Goal: Use online tool/utility: Utilize a website feature to perform a specific function

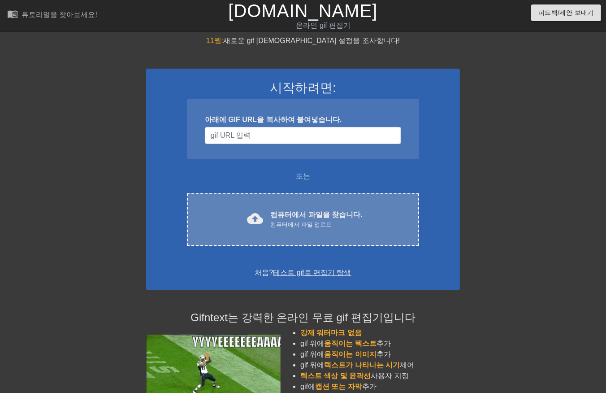
click at [294, 214] on font "컴퓨터에서 파일을 찾습니다." at bounding box center [316, 215] width 92 height 8
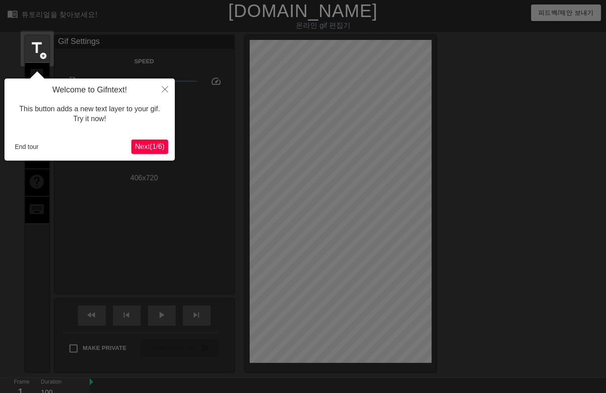
scroll to position [22, 0]
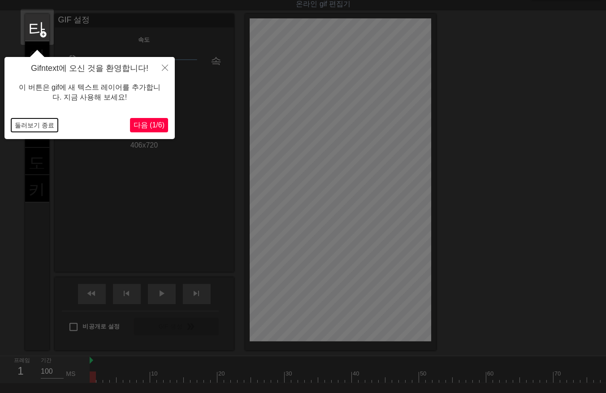
drag, startPoint x: 25, startPoint y: 125, endPoint x: 31, endPoint y: 135, distance: 11.9
click at [25, 125] on button "둘러보기 종료" at bounding box center [34, 124] width 47 height 13
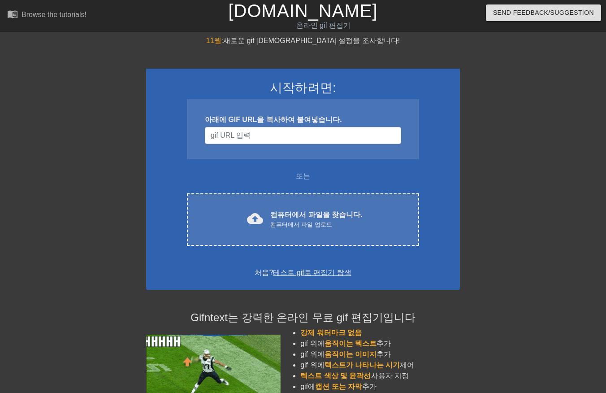
scroll to position [22, 0]
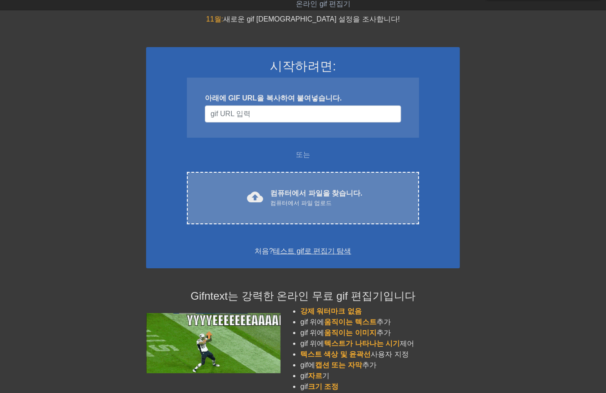
click at [262, 193] on span "cloud_upload" at bounding box center [255, 197] width 16 height 16
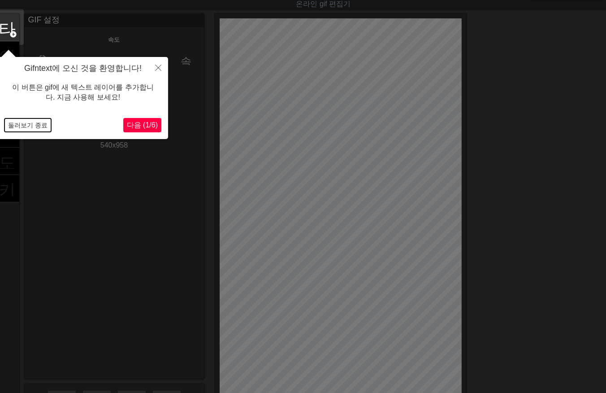
drag, startPoint x: 27, startPoint y: 123, endPoint x: 52, endPoint y: 153, distance: 39.1
click at [28, 126] on button "둘러보기 종료" at bounding box center [27, 124] width 47 height 13
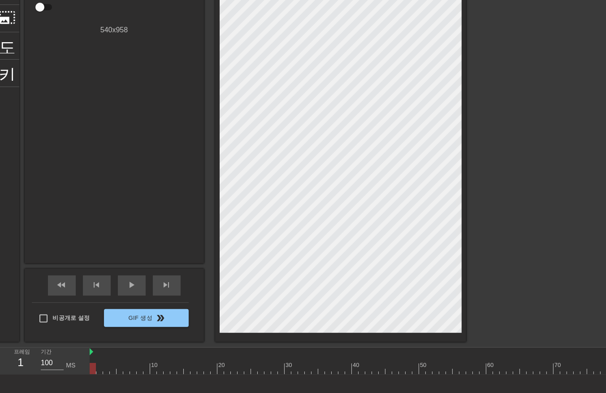
scroll to position [141, 0]
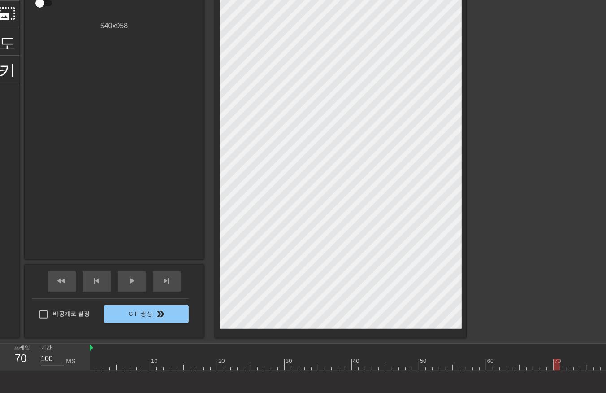
drag, startPoint x: 93, startPoint y: 367, endPoint x: 316, endPoint y: 375, distance: 223.8
click at [558, 370] on div "10 20 30 40 50 60 70 80 90 100 110 120 130 140 150 160" at bounding box center [348, 356] width 516 height 27
drag, startPoint x: 144, startPoint y: 364, endPoint x: 279, endPoint y: 378, distance: 135.6
click at [279, 378] on div "menu_book 튜토리얼을 찾아보세요! Gifntext.com 온라인 gif 편집기 피드백/제안 보내기 타이틀 add_circle 이미지 a…" at bounding box center [303, 145] width 606 height 573
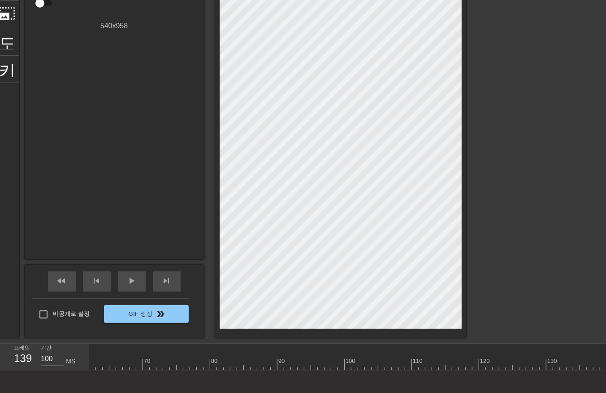
drag, startPoint x: 279, startPoint y: 364, endPoint x: 602, endPoint y: 368, distance: 322.7
click at [605, 369] on html "menu_book 튜토리얼을 찾아보세요! Gifntext.com 온라인 gif 편집기 피드백/제안 보내기 타이틀 add_circle 이미지 a…" at bounding box center [303, 145] width 606 height 573
drag, startPoint x: 360, startPoint y: 370, endPoint x: 456, endPoint y: 374, distance: 95.5
click at [456, 370] on div "10 20 30 40 50 60 70 80 90 100 110 120 130 140 150 160" at bounding box center [348, 356] width 516 height 27
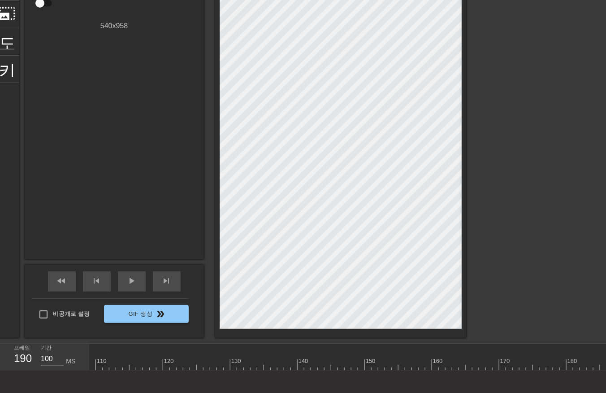
drag, startPoint x: 294, startPoint y: 362, endPoint x: 635, endPoint y: 361, distance: 340.2
click at [605, 361] on html "menu_book 튜토리얼을 찾아보세요! Gifntext.com 온라인 gif 편집기 피드백/제안 보내기 타이틀 add_circle 이미지 a…" at bounding box center [303, 145] width 606 height 573
drag, startPoint x: 268, startPoint y: 362, endPoint x: 91, endPoint y: 385, distance: 178.1
click at [91, 385] on div "menu_book 튜토리얼을 찾아보세요! Gifntext.com 온라인 gif 편집기 피드백/제안 보내기 타이틀 add_circle 이미지 a…" at bounding box center [303, 145] width 606 height 573
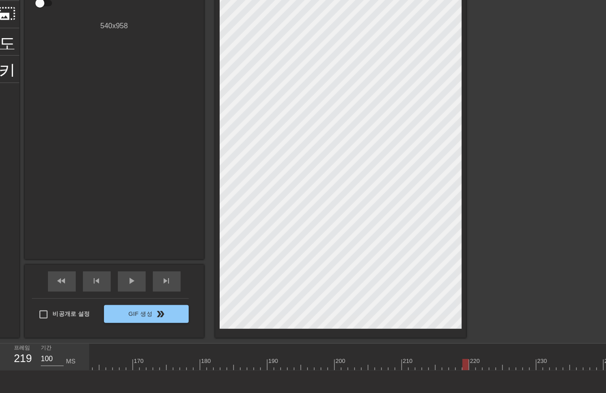
drag, startPoint x: 473, startPoint y: 369, endPoint x: 469, endPoint y: 376, distance: 8.0
click at [467, 370] on div "10 20 30 40 50 60 70 80 90 100 110 120 130 140 150 160" at bounding box center [348, 356] width 516 height 27
drag, startPoint x: 444, startPoint y: 364, endPoint x: 39, endPoint y: 354, distance: 404.8
click at [39, 354] on div "프레임 159 기간 100 MS 10 20 30 40 50 60 70 80 90 100 110 120 130 140 150" at bounding box center [303, 356] width 606 height 27
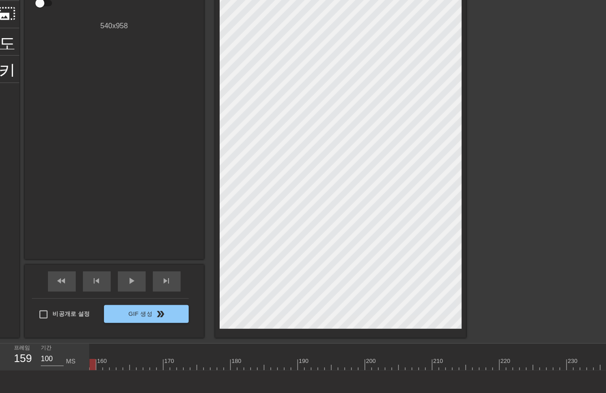
scroll to position [0, 1055]
click at [99, 366] on div at bounding box center [100, 364] width 6 height 11
drag, startPoint x: 112, startPoint y: 366, endPoint x: 103, endPoint y: 369, distance: 9.4
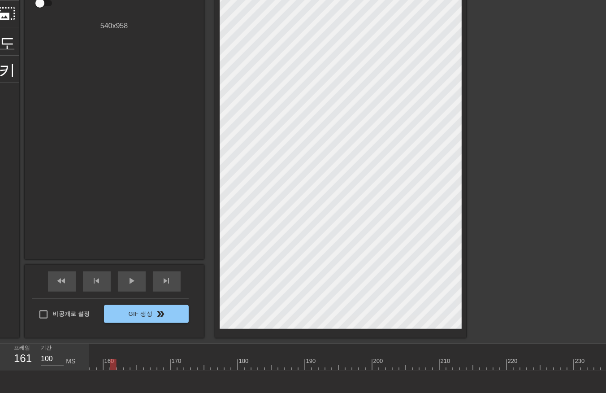
click at [108, 370] on div "10 20 30 40 50 60 70 80 90 100 110 120 130 140 150 160" at bounding box center [348, 356] width 516 height 27
drag, startPoint x: 118, startPoint y: 362, endPoint x: 124, endPoint y: 370, distance: 10.0
drag, startPoint x: 125, startPoint y: 365, endPoint x: 132, endPoint y: 368, distance: 7.2
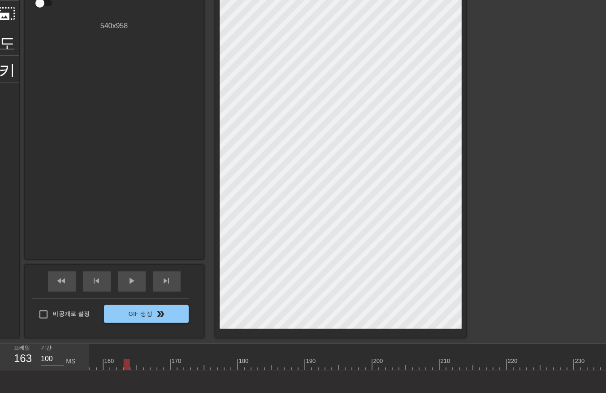
drag, startPoint x: 134, startPoint y: 364, endPoint x: 138, endPoint y: 368, distance: 5.7
drag, startPoint x: 140, startPoint y: 364, endPoint x: 145, endPoint y: 371, distance: 8.7
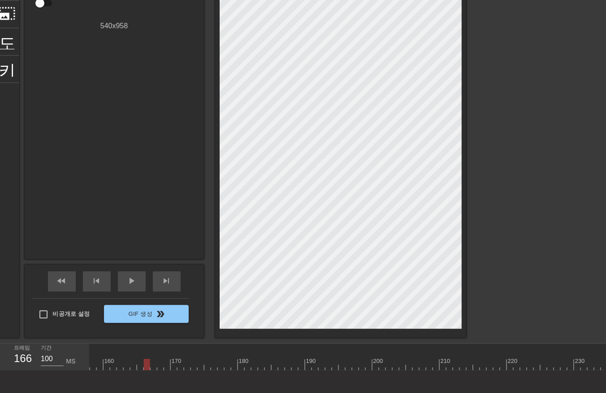
drag, startPoint x: 146, startPoint y: 365, endPoint x: 151, endPoint y: 370, distance: 6.7
drag, startPoint x: 153, startPoint y: 365, endPoint x: 156, endPoint y: 370, distance: 5.6
drag, startPoint x: 159, startPoint y: 364, endPoint x: 162, endPoint y: 370, distance: 6.5
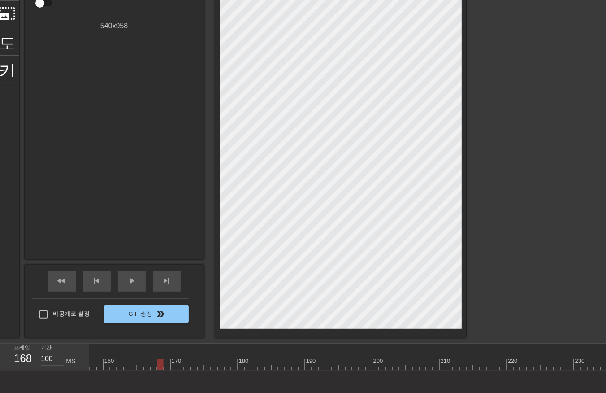
drag, startPoint x: 169, startPoint y: 363, endPoint x: 173, endPoint y: 369, distance: 7.5
click at [175, 366] on div at bounding box center [174, 364] width 6 height 11
drag, startPoint x: 175, startPoint y: 365, endPoint x: 177, endPoint y: 373, distance: 8.8
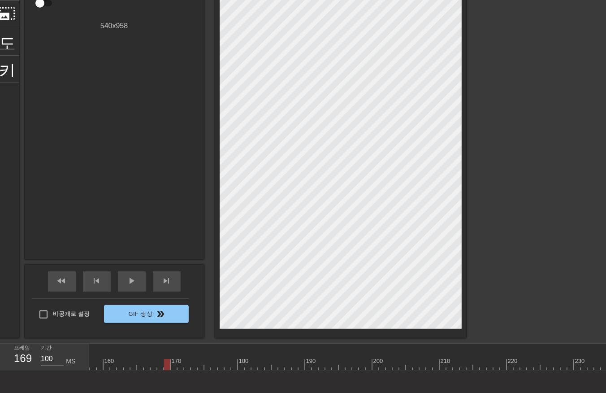
click at [177, 370] on div "10 20 30 40 50 60 70 80 90 100 110 120 130 140 150 160" at bounding box center [348, 356] width 516 height 27
click at [175, 370] on div "10 20 30 40 50 60 70 80 90 100 110 120 130 140 150 160" at bounding box center [348, 356] width 516 height 27
drag, startPoint x: 180, startPoint y: 364, endPoint x: 181, endPoint y: 373, distance: 8.6
drag, startPoint x: 185, startPoint y: 364, endPoint x: 186, endPoint y: 371, distance: 6.8
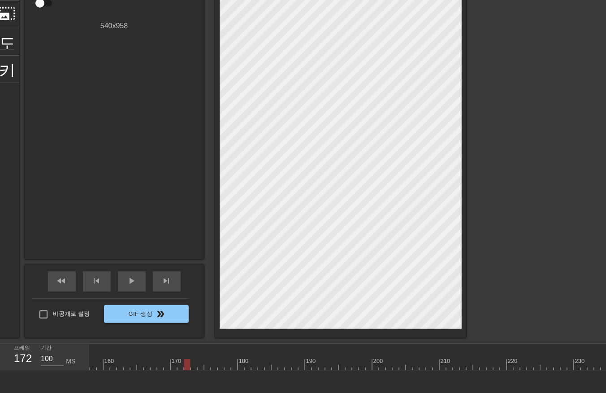
drag, startPoint x: 205, startPoint y: 365, endPoint x: 207, endPoint y: 370, distance: 4.7
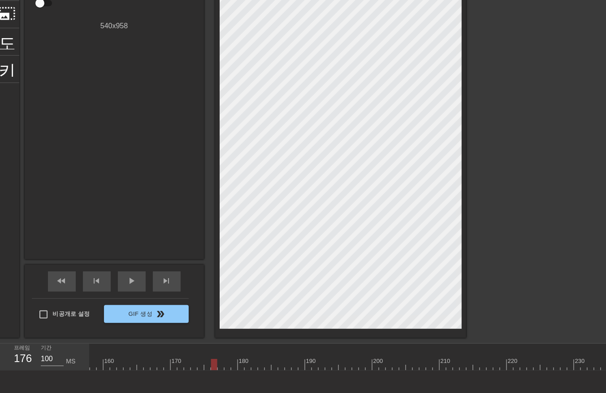
drag, startPoint x: 213, startPoint y: 364, endPoint x: 216, endPoint y: 372, distance: 9.1
drag, startPoint x: 218, startPoint y: 366, endPoint x: 222, endPoint y: 370, distance: 5.4
drag, startPoint x: 225, startPoint y: 365, endPoint x: 229, endPoint y: 373, distance: 8.6
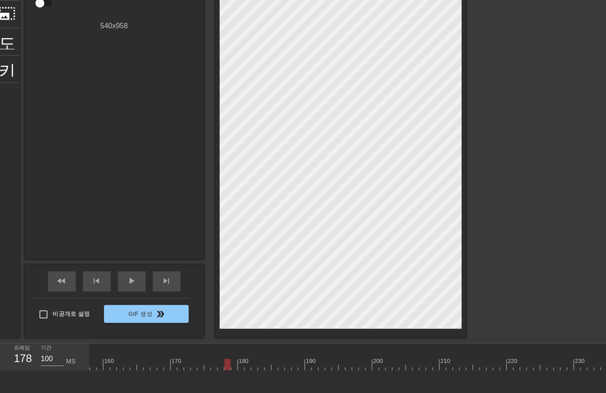
click at [228, 370] on div "10 20 30 40 50 60 70 80 90 100 110 120 130 140 150 160" at bounding box center [348, 356] width 516 height 27
drag, startPoint x: 233, startPoint y: 365, endPoint x: 235, endPoint y: 371, distance: 6.7
click at [233, 370] on div "10 20 30 40 50 60 70 80 90 100 110 120 130 140 150 160" at bounding box center [348, 356] width 516 height 27
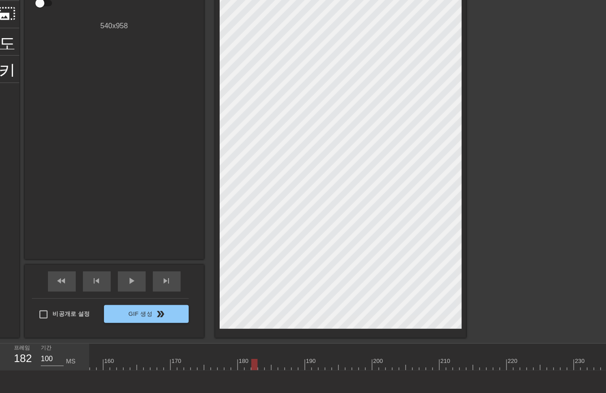
drag, startPoint x: 254, startPoint y: 366, endPoint x: 261, endPoint y: 376, distance: 12.1
click at [256, 370] on div "10 20 30 40 50 60 70 80 90 100 110 120 130 140 150 160" at bounding box center [348, 356] width 516 height 27
drag, startPoint x: 259, startPoint y: 366, endPoint x: 263, endPoint y: 371, distance: 6.7
click at [261, 370] on div "10 20 30 40 50 60 70 80 90 100 110 120 130 140 150 160" at bounding box center [348, 356] width 516 height 27
drag, startPoint x: 268, startPoint y: 365, endPoint x: 268, endPoint y: 372, distance: 7.6
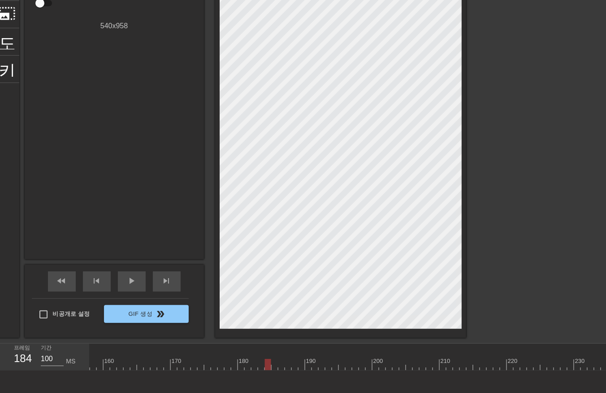
click at [268, 370] on div "10 20 30 40 50 60 70 80 90 100 110 120 130 140 150 160" at bounding box center [348, 356] width 516 height 27
drag, startPoint x: 272, startPoint y: 365, endPoint x: 273, endPoint y: 371, distance: 6.4
click at [273, 370] on div "10 20 30 40 50 60 70 80 90 100 110 120 130 140 150 160" at bounding box center [348, 356] width 516 height 27
drag, startPoint x: 285, startPoint y: 366, endPoint x: 286, endPoint y: 373, distance: 6.7
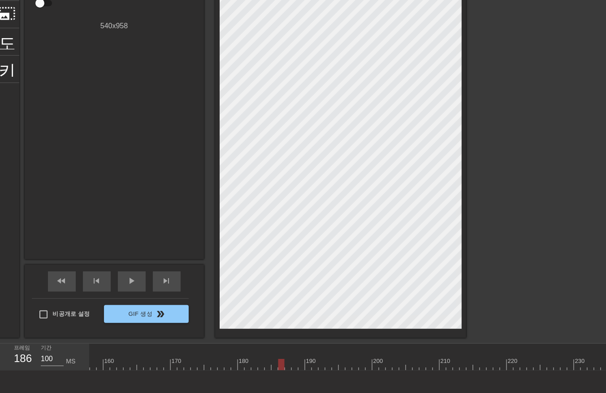
click at [286, 370] on div "10 20 30 40 50 60 70 80 90 100 110 120 130 140 150 160" at bounding box center [348, 356] width 516 height 27
drag, startPoint x: 293, startPoint y: 365, endPoint x: 297, endPoint y: 372, distance: 8.2
click at [294, 370] on div "10 20 30 40 50 60 70 80 90 100 110 120 130 140 150 160" at bounding box center [348, 356] width 516 height 27
drag, startPoint x: 301, startPoint y: 364, endPoint x: 303, endPoint y: 369, distance: 5.2
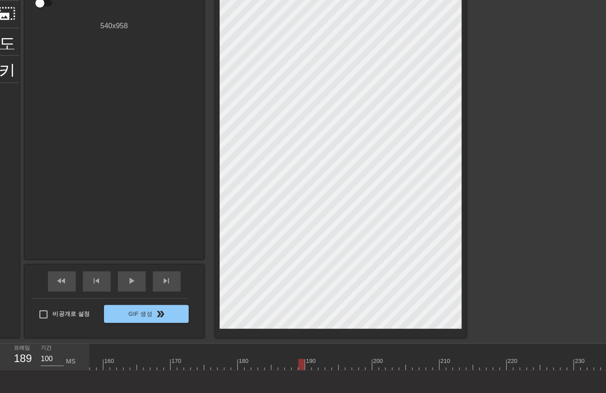
drag, startPoint x: 327, startPoint y: 365, endPoint x: 331, endPoint y: 370, distance: 5.7
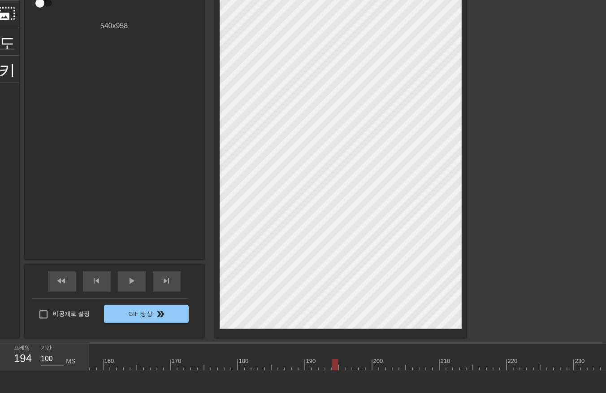
click at [334, 370] on div "10 20 30 40 50 60 70 80 90 100 110 120 130 140 150 160" at bounding box center [348, 356] width 516 height 27
click at [341, 370] on div "10 20 30 40 50 60 70 80 90 100 110 120 130 140 150 160" at bounding box center [348, 356] width 516 height 27
drag, startPoint x: 346, startPoint y: 364, endPoint x: 347, endPoint y: 371, distance: 6.3
drag, startPoint x: 354, startPoint y: 364, endPoint x: 354, endPoint y: 370, distance: 5.4
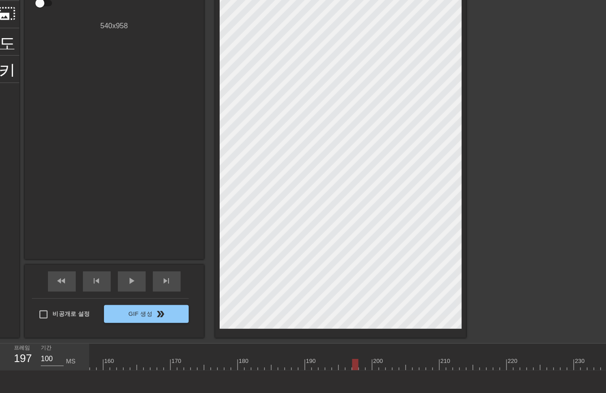
drag, startPoint x: 362, startPoint y: 363, endPoint x: 361, endPoint y: 369, distance: 6.3
drag, startPoint x: 369, startPoint y: 364, endPoint x: 367, endPoint y: 372, distance: 8.4
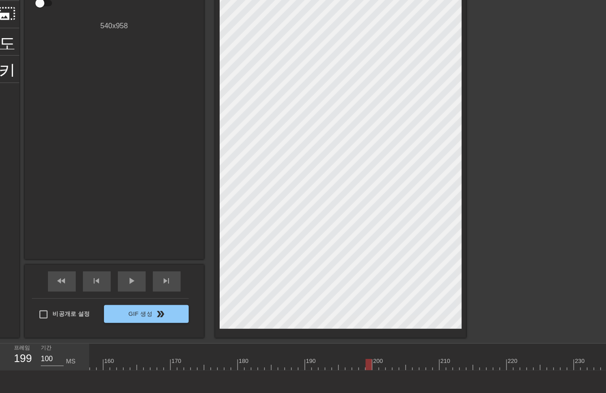
drag, startPoint x: 373, startPoint y: 366, endPoint x: 373, endPoint y: 371, distance: 4.9
click at [374, 370] on div "10 20 30 40 50 60 70 80 90 100 110 120 130 140 150 160" at bounding box center [348, 356] width 516 height 27
drag
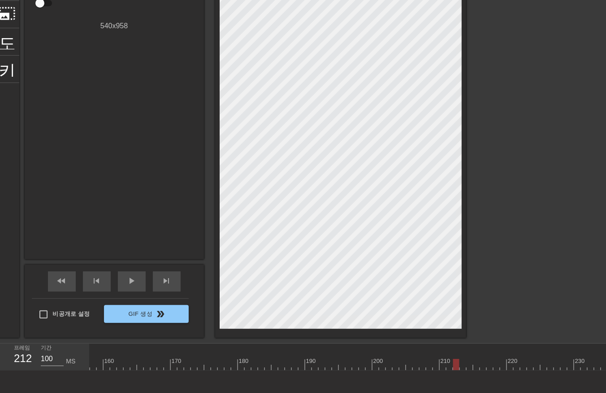
click at [460, 370] on div "10 20 30 40 50 60 70 80 90 100 110 120 130 140 150 160" at bounding box center [348, 356] width 516 height 27
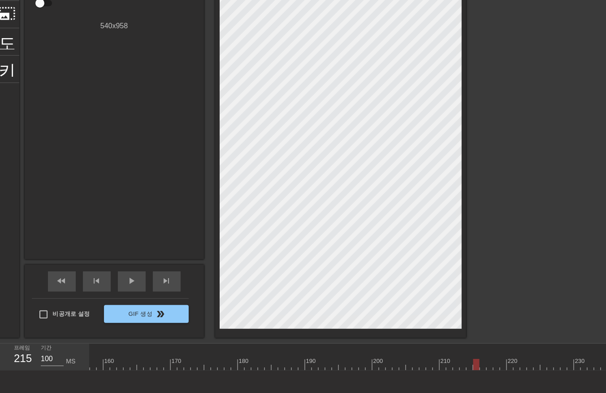
drag, startPoint x: 490, startPoint y: 363, endPoint x: 491, endPoint y: 372, distance: 8.6
drag, startPoint x: 497, startPoint y: 364, endPoint x: 497, endPoint y: 372, distance: 7.7
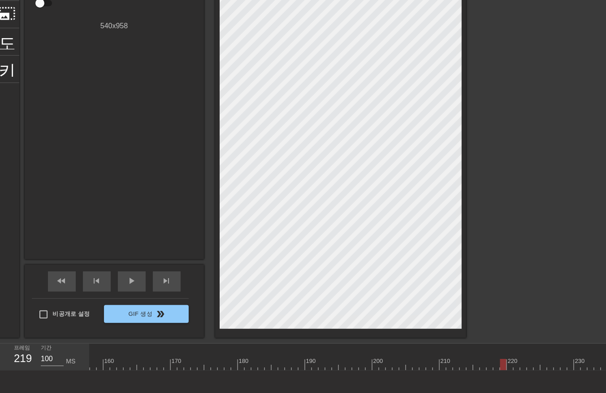
drag, startPoint x: 503, startPoint y: 364, endPoint x: 509, endPoint y: 370, distance: 8.2
drag, startPoint x: 509, startPoint y: 364, endPoint x: 512, endPoint y: 371, distance: 6.8
drag, startPoint x: 517, startPoint y: 363, endPoint x: 522, endPoint y: 373, distance: 10.4
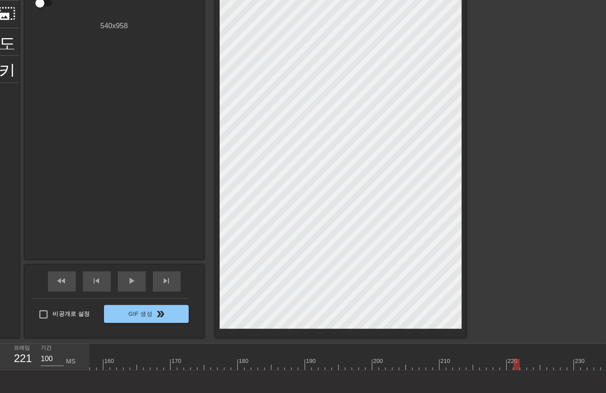
click at [520, 370] on div "10 20 30 40 50 60 70 80 90 100 110 120 130 140 150 160" at bounding box center [348, 356] width 516 height 27
drag, startPoint x: 522, startPoint y: 364, endPoint x: 525, endPoint y: 368, distance: 4.8
drag, startPoint x: 530, startPoint y: 364, endPoint x: 532, endPoint y: 374, distance: 10.1
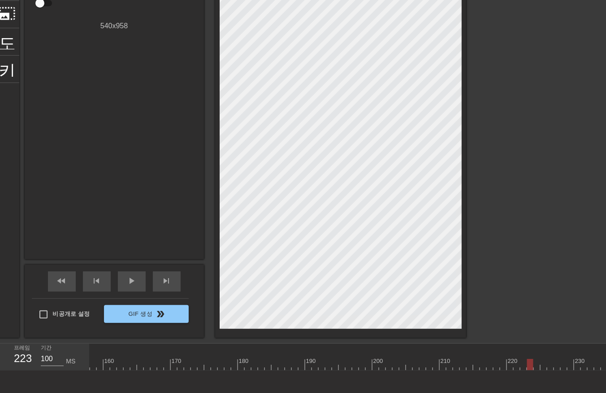
drag, startPoint x: 535, startPoint y: 364, endPoint x: 537, endPoint y: 369, distance: 5.8
drag, startPoint x: 543, startPoint y: 364, endPoint x: 543, endPoint y: 374, distance: 9.4
drag, startPoint x: 549, startPoint y: 364, endPoint x: 553, endPoint y: 374, distance: 11.0
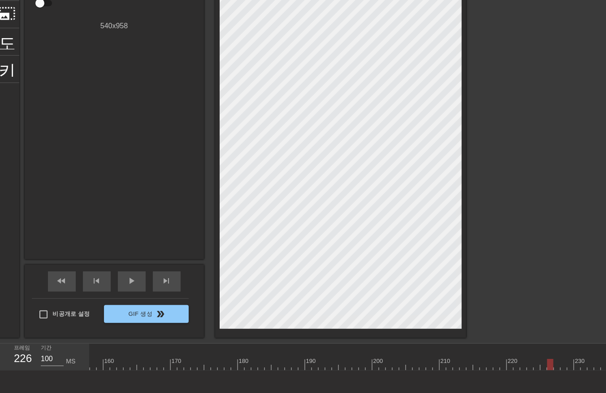
drag, startPoint x: 556, startPoint y: 365, endPoint x: 554, endPoint y: 375, distance: 10.0
drag, startPoint x: 563, startPoint y: 364, endPoint x: 562, endPoint y: 373, distance: 9.0
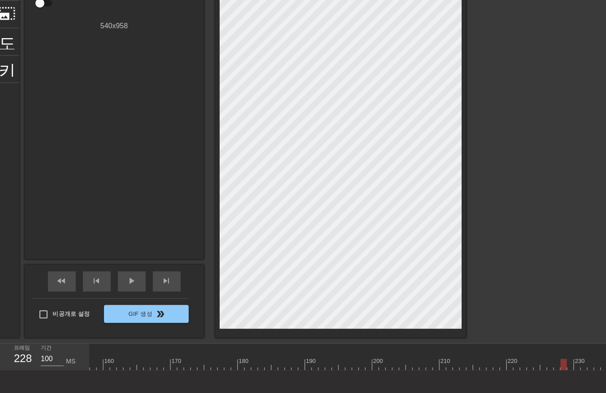
drag, startPoint x: 583, startPoint y: 363, endPoint x: 580, endPoint y: 372, distance: 9.2
click at [590, 370] on div "10 20 30 40 50 60 70 80 90 100 110 120 130 140 150 160" at bounding box center [348, 356] width 516 height 27
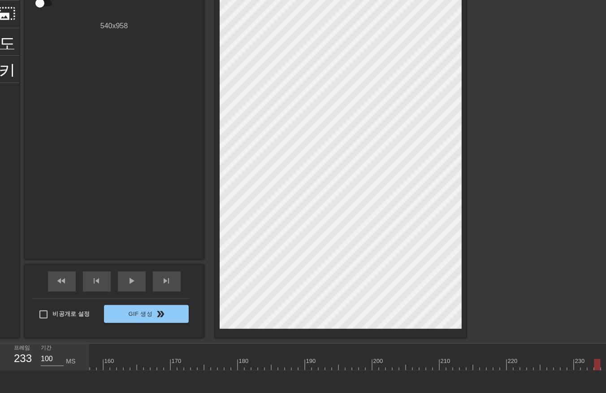
drag, startPoint x: 598, startPoint y: 361, endPoint x: 597, endPoint y: 368, distance: 6.8
drag, startPoint x: 544, startPoint y: 364, endPoint x: 543, endPoint y: 370, distance: 6.4
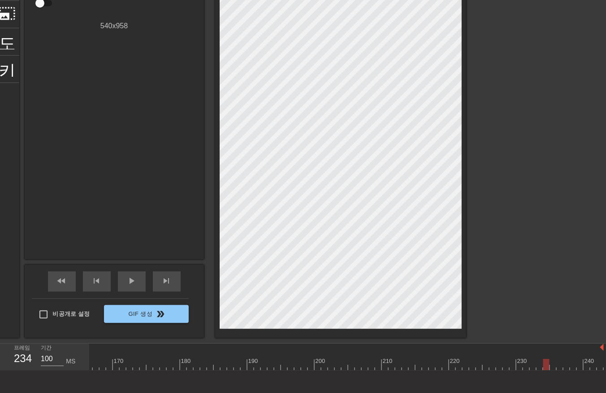
drag, startPoint x: 550, startPoint y: 362, endPoint x: 553, endPoint y: 378, distance: 16.9
click at [553, 370] on div "10 20 30 40 50 60 70 80 90 100 110 120 130 140 150 160" at bounding box center [348, 356] width 516 height 27
drag, startPoint x: 560, startPoint y: 361, endPoint x: 558, endPoint y: 373, distance: 12.8
click at [558, 370] on div "10 20 30 40 50 60 70 80 90 100 110 120 130 140 150 160" at bounding box center [348, 356] width 516 height 27
drag, startPoint x: 565, startPoint y: 363, endPoint x: 565, endPoint y: 372, distance: 9.4
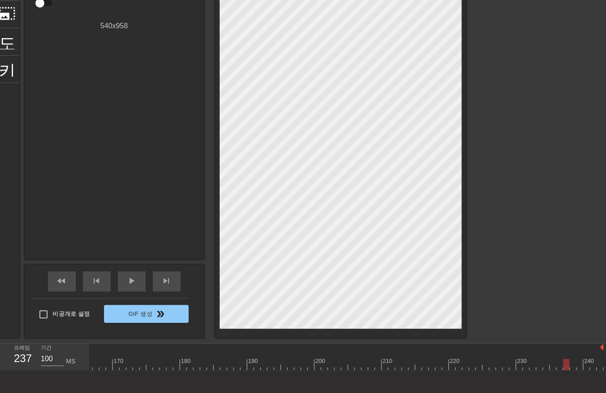
drag, startPoint x: 575, startPoint y: 363, endPoint x: 575, endPoint y: 369, distance: 5.9
drag, startPoint x: 580, startPoint y: 361, endPoint x: 585, endPoint y: 370, distance: 9.8
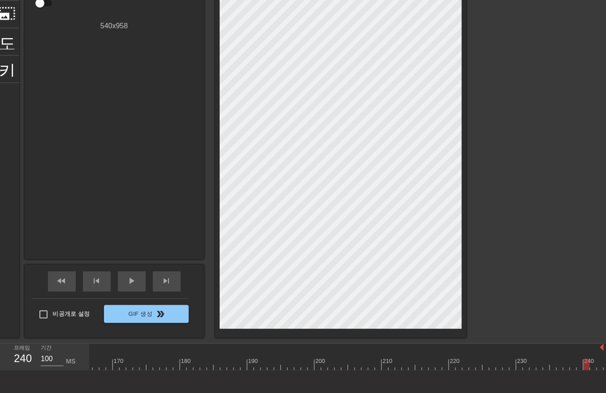
drag, startPoint x: 585, startPoint y: 363, endPoint x: 589, endPoint y: 373, distance: 10.2
click at [585, 370] on div "10 20 30 40 50 60 70 80 90 100 110 120 130 140 150 160" at bounding box center [348, 356] width 516 height 27
drag, startPoint x: 593, startPoint y: 362, endPoint x: 592, endPoint y: 369, distance: 6.9
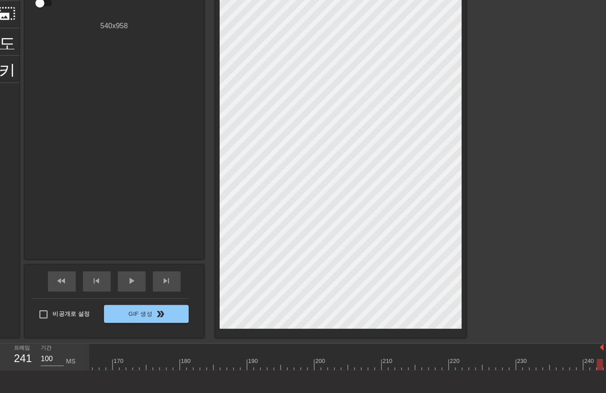
drag, startPoint x: 599, startPoint y: 369, endPoint x: 593, endPoint y: 375, distance: 8.6
click at [599, 370] on div "10 20 30 40 50 60 70 80 90 100 110 120 130 140 150 160" at bounding box center [348, 356] width 516 height 27
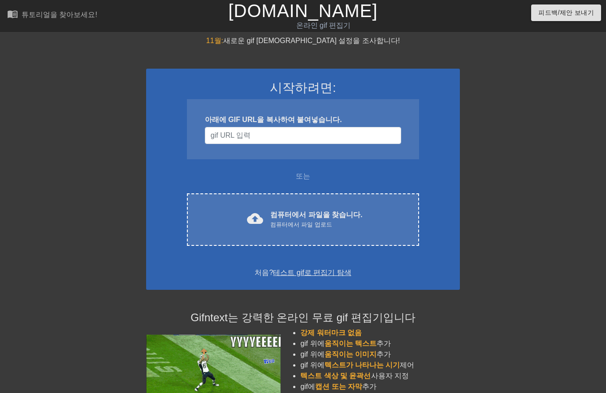
scroll to position [84, 0]
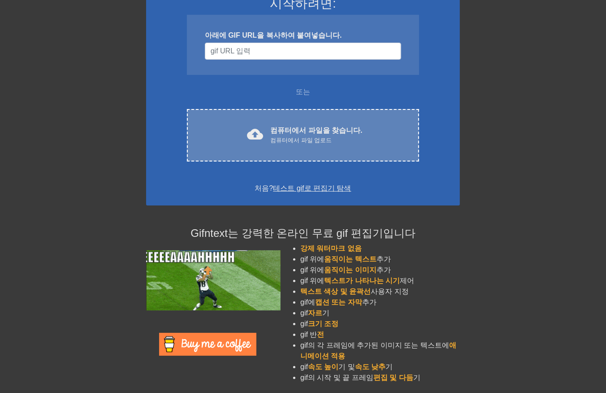
drag, startPoint x: 297, startPoint y: 122, endPoint x: 291, endPoint y: 120, distance: 6.0
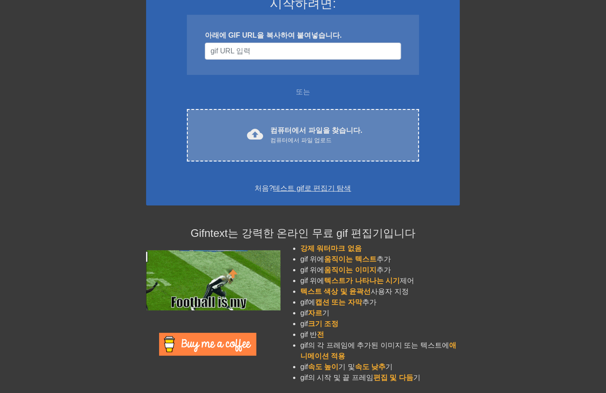
click at [291, 120] on div "cloud_upload 컴퓨터에서 파일을 찾습니다. 컴퓨터에서 파일 업로드 Choose files" at bounding box center [303, 135] width 232 height 52
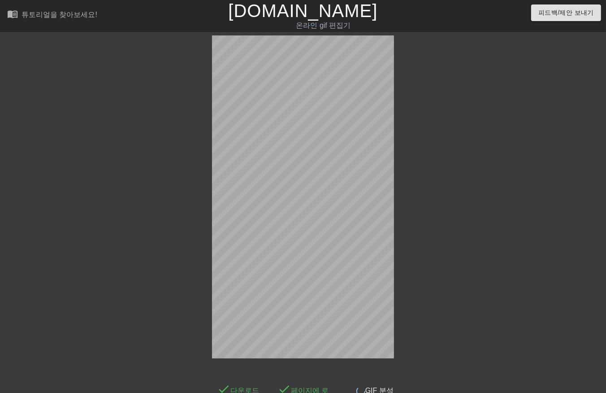
scroll to position [22, 0]
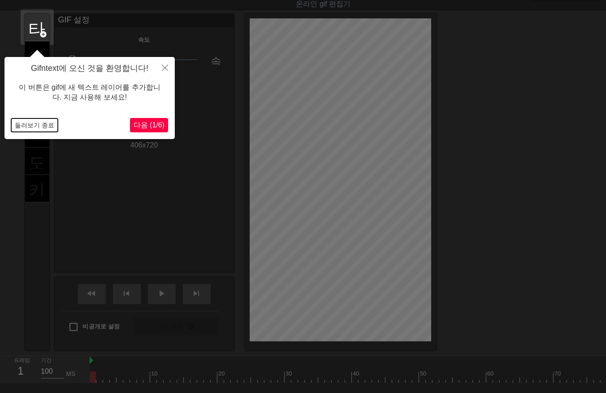
click at [25, 124] on button "둘러보기 종료" at bounding box center [34, 124] width 47 height 13
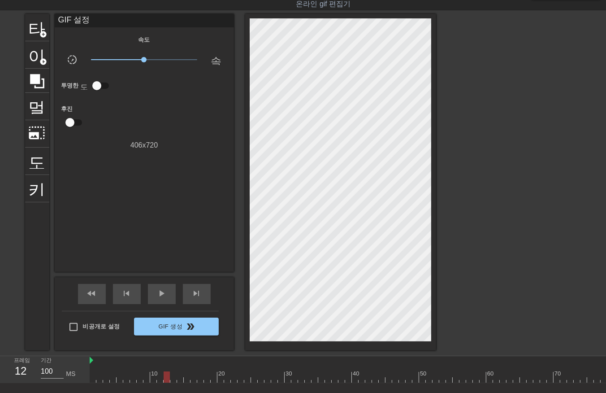
drag, startPoint x: 93, startPoint y: 376, endPoint x: 166, endPoint y: 383, distance: 73.4
click at [166, 383] on div "10 20 30 40 50 60 70 80 90 100 110 120 130 140 150 160" at bounding box center [348, 369] width 516 height 27
drag, startPoint x: 159, startPoint y: 377, endPoint x: 359, endPoint y: 389, distance: 200.7
click at [366, 392] on html "menu_book 튜토리얼을 찾아보세요! Gifntext.com 온라인 gif 편집기 피드백/제안 보내기 타이틀 add_circle 이미지 a…" at bounding box center [303, 211] width 606 height 467
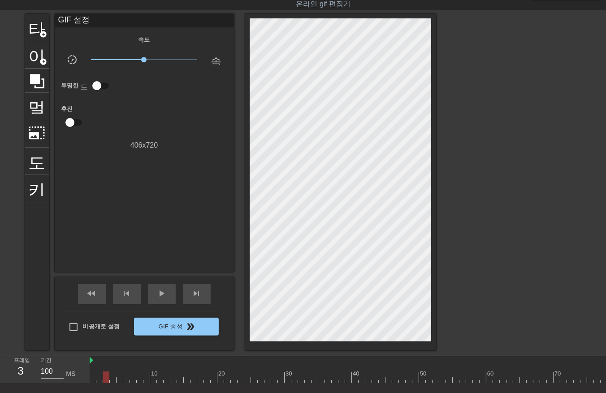
drag, startPoint x: 112, startPoint y: 379, endPoint x: 117, endPoint y: 379, distance: 4.9
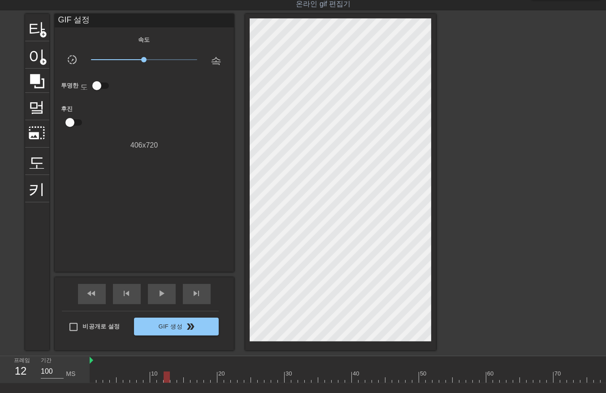
drag, startPoint x: 160, startPoint y: 377, endPoint x: 361, endPoint y: 391, distance: 202.1
click at [361, 391] on div "menu_book 튜토리얼을 찾아보세요! Gifntext.com 온라인 gif 편집기 피드백/제안 보내기 타이틀 add_circle 이미지 a…" at bounding box center [303, 211] width 606 height 467
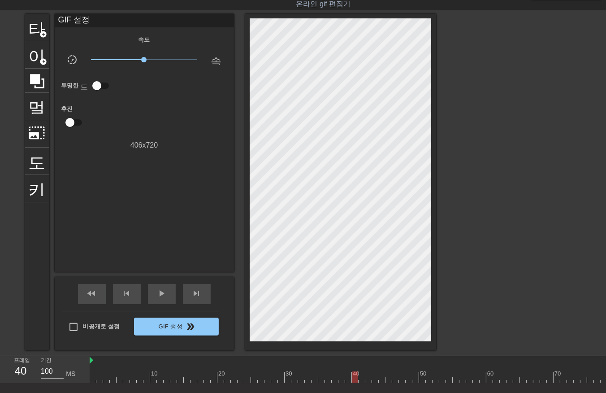
drag, startPoint x: 159, startPoint y: 377, endPoint x: 350, endPoint y: 364, distance: 190.9
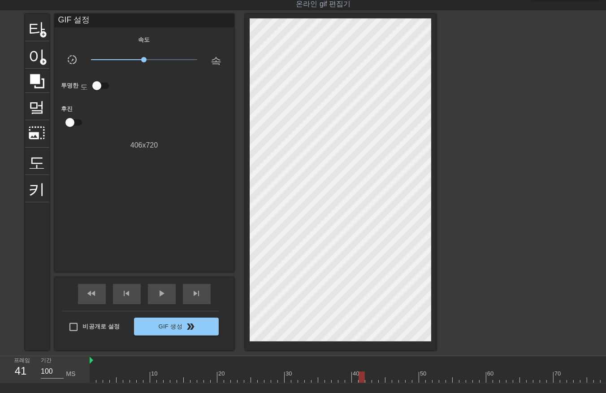
drag, startPoint x: 160, startPoint y: 377, endPoint x: 363, endPoint y: 378, distance: 203.0
click at [363, 378] on div at bounding box center [362, 376] width 6 height 11
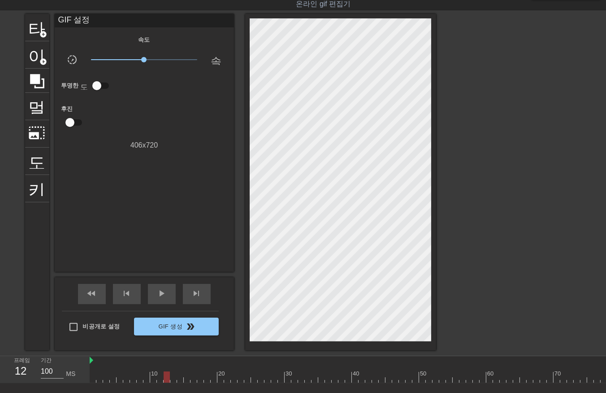
drag, startPoint x: 166, startPoint y: 378, endPoint x: 174, endPoint y: 385, distance: 10.2
drag, startPoint x: 172, startPoint y: 376, endPoint x: 176, endPoint y: 379, distance: 5.7
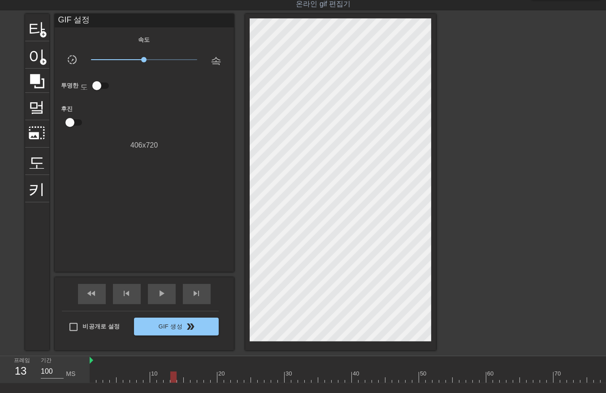
drag, startPoint x: 191, startPoint y: 378, endPoint x: 195, endPoint y: 383, distance: 6.4
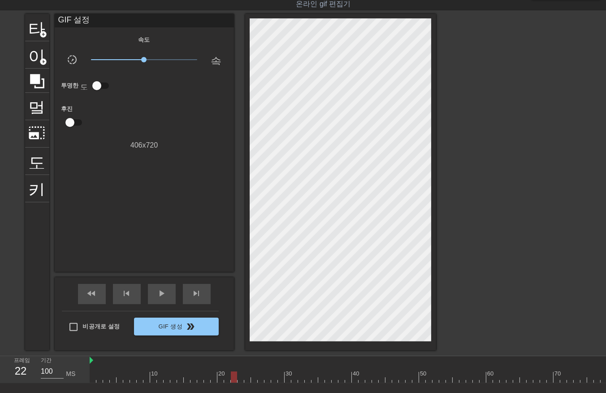
drag, startPoint x: 239, startPoint y: 377, endPoint x: 244, endPoint y: 378, distance: 5.0
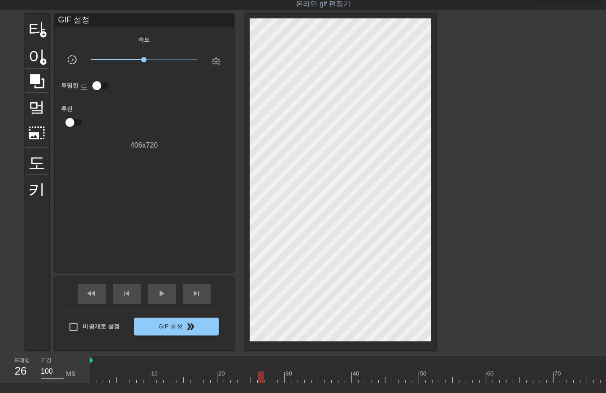
drag, startPoint x: 288, startPoint y: 377, endPoint x: 289, endPoint y: 383, distance: 5.9
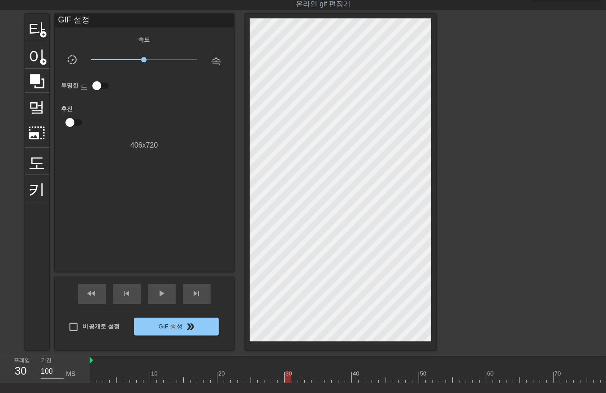
drag, startPoint x: 299, startPoint y: 378, endPoint x: 304, endPoint y: 383, distance: 7.0
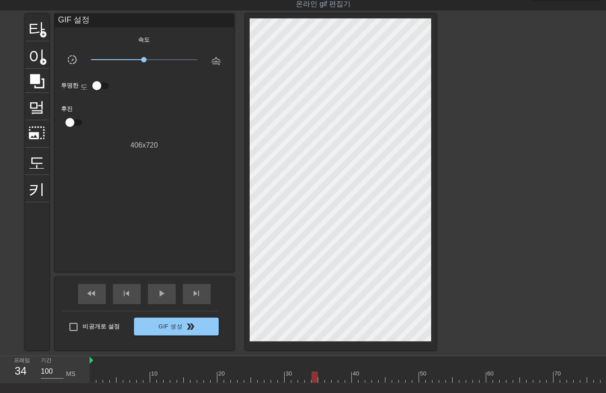
drag, startPoint x: 315, startPoint y: 376, endPoint x: 316, endPoint y: 385, distance: 9.0
click at [320, 382] on div "10 20 30 40 50 60 70 80 90 100 110 120 130 140 150 160" at bounding box center [348, 369] width 516 height 27
drag, startPoint x: 326, startPoint y: 380, endPoint x: 327, endPoint y: 385, distance: 5.0
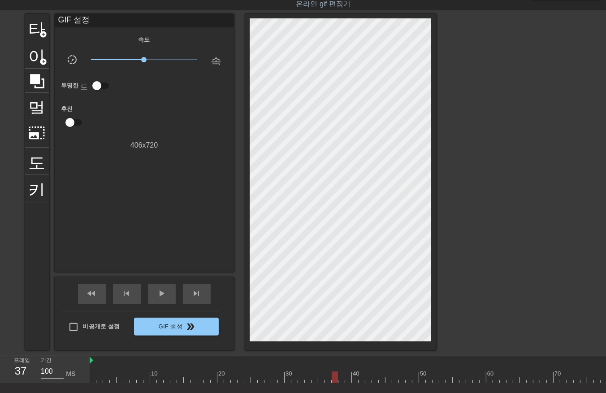
drag, startPoint x: 333, startPoint y: 378, endPoint x: 337, endPoint y: 386, distance: 8.8
drag, startPoint x: 348, startPoint y: 375, endPoint x: 349, endPoint y: 384, distance: 8.5
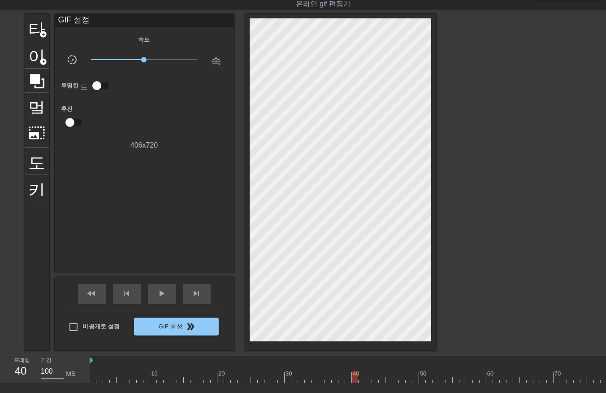
drag, startPoint x: 359, startPoint y: 377, endPoint x: 359, endPoint y: 384, distance: 6.3
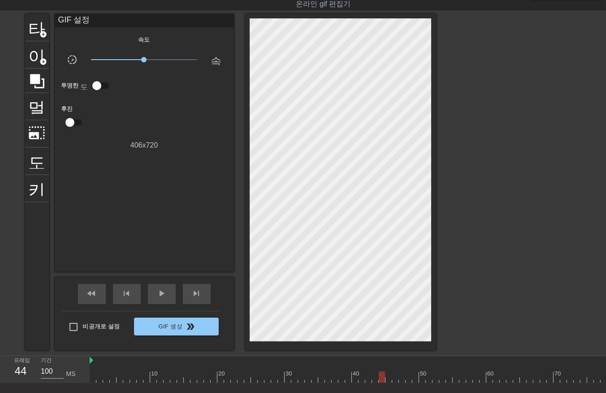
drag, startPoint x: 382, startPoint y: 377, endPoint x: 448, endPoint y: 373, distance: 66.0
drag, startPoint x: 244, startPoint y: 381, endPoint x: 284, endPoint y: 386, distance: 40.2
click at [284, 383] on div "10 20 30 40 50 60 70 80 90 100 110 120 130 140 150 160" at bounding box center [348, 369] width 516 height 27
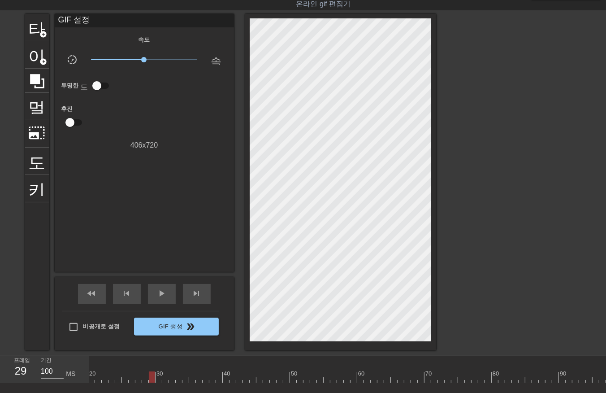
scroll to position [0, 127]
drag, startPoint x: 153, startPoint y: 379, endPoint x: 173, endPoint y: 369, distance: 22.9
click at [173, 371] on div at bounding box center [174, 376] width 6 height 11
drag, startPoint x: 290, startPoint y: 375, endPoint x: 445, endPoint y: 352, distance: 156.8
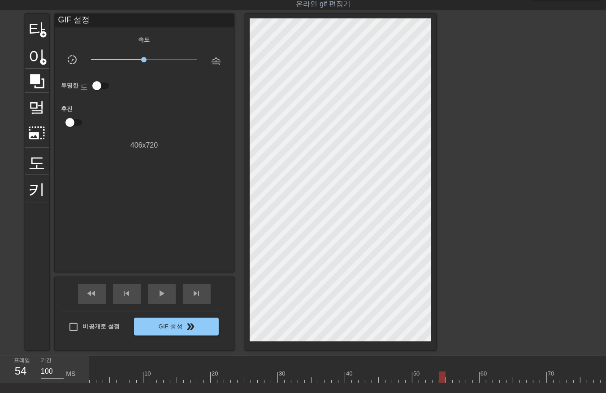
click at [445, 352] on div "menu_book 튜토리얼을 찾아보세요! Gifntext.com 온라인 gif 편집기 피드백/제안 보내기 타이틀 add_circle 이미지 a…" at bounding box center [303, 211] width 606 height 467
drag, startPoint x: 233, startPoint y: 377, endPoint x: 239, endPoint y: 381, distance: 7.0
click at [229, 378] on div at bounding box center [226, 376] width 6 height 11
drag, startPoint x: 223, startPoint y: 375, endPoint x: 226, endPoint y: 380, distance: 5.2
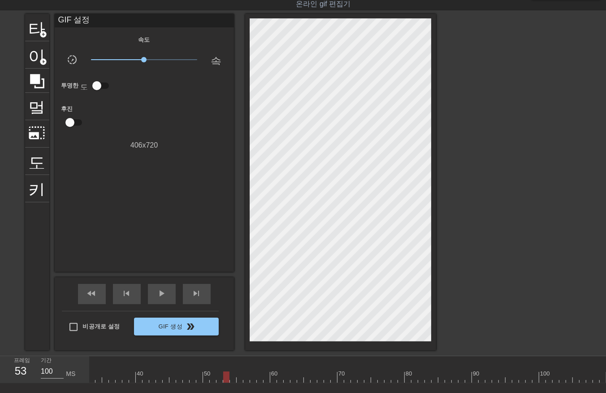
drag, startPoint x: 244, startPoint y: 375, endPoint x: 496, endPoint y: 364, distance: 252.1
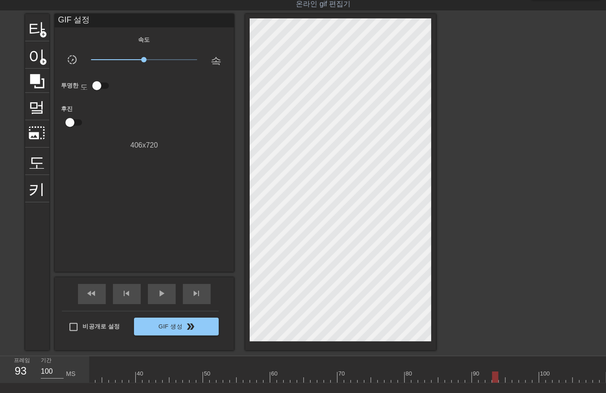
drag, startPoint x: 149, startPoint y: 377, endPoint x: 248, endPoint y: 376, distance: 98.6
click at [248, 376] on div at bounding box center [250, 376] width 6 height 11
drag, startPoint x: 241, startPoint y: 376, endPoint x: 570, endPoint y: 375, distance: 328.9
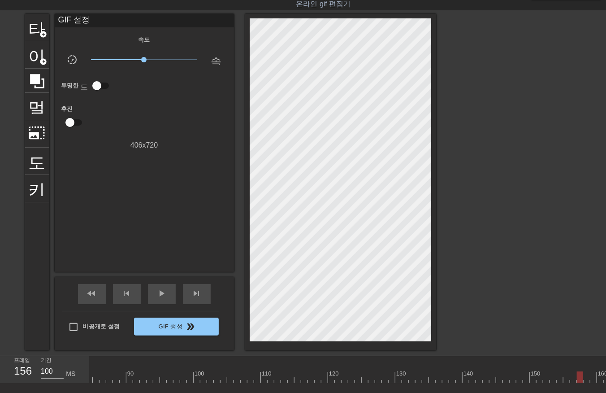
click at [575, 375] on div at bounding box center [368, 376] width 1681 height 11
drag, startPoint x: 195, startPoint y: 375, endPoint x: 212, endPoint y: 384, distance: 19.9
click at [212, 383] on div "10 20 30 40 50 60 70 80 90 100 110 120 130 140 150 160" at bounding box center [348, 369] width 516 height 27
drag, startPoint x: 208, startPoint y: 377, endPoint x: 510, endPoint y: 366, distance: 302.2
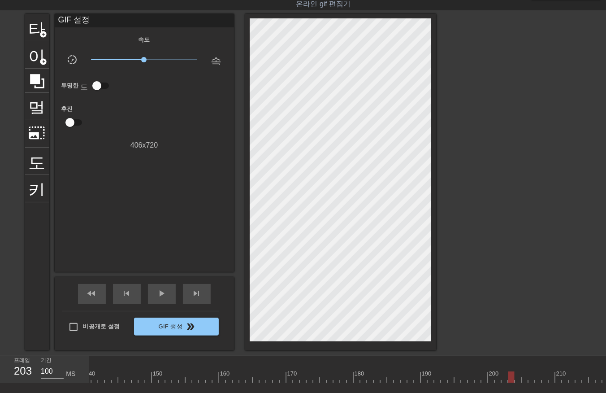
drag, startPoint x: 219, startPoint y: 375, endPoint x: 229, endPoint y: 385, distance: 14.3
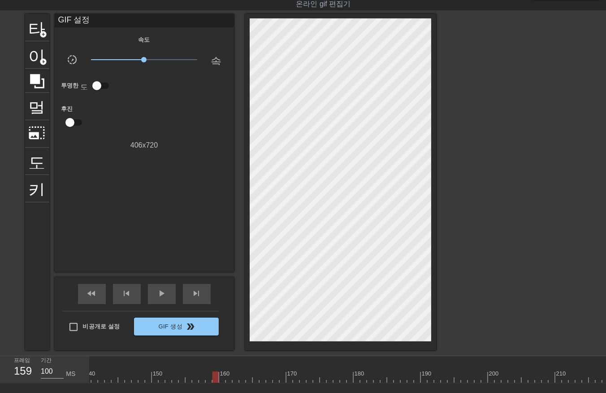
drag, startPoint x: 229, startPoint y: 377, endPoint x: 235, endPoint y: 385, distance: 9.5
drag, startPoint x: 235, startPoint y: 377, endPoint x: 238, endPoint y: 386, distance: 9.7
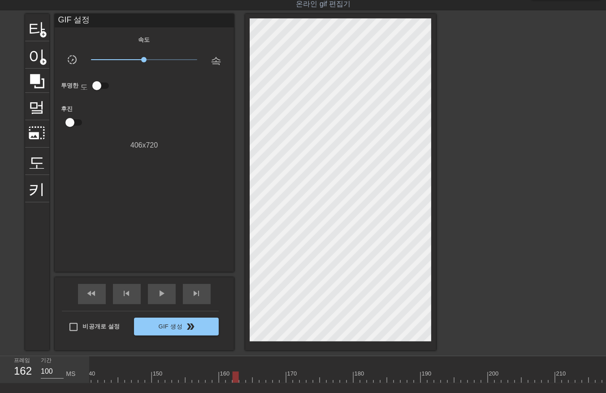
drag, startPoint x: 242, startPoint y: 376, endPoint x: 246, endPoint y: 381, distance: 6.0
drag, startPoint x: 247, startPoint y: 376, endPoint x: 254, endPoint y: 383, distance: 9.2
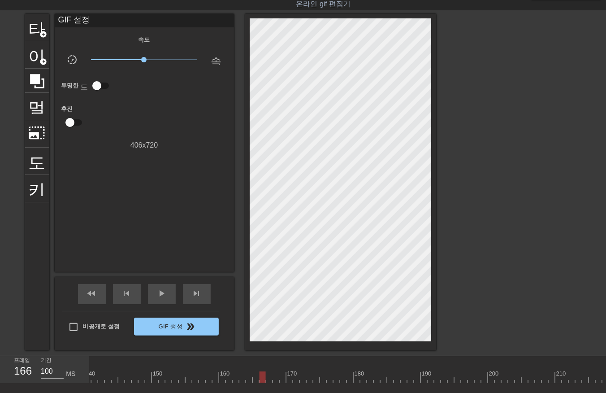
drag, startPoint x: 261, startPoint y: 378, endPoint x: 266, endPoint y: 380, distance: 4.8
drag, startPoint x: 280, startPoint y: 376, endPoint x: 285, endPoint y: 378, distance: 5.0
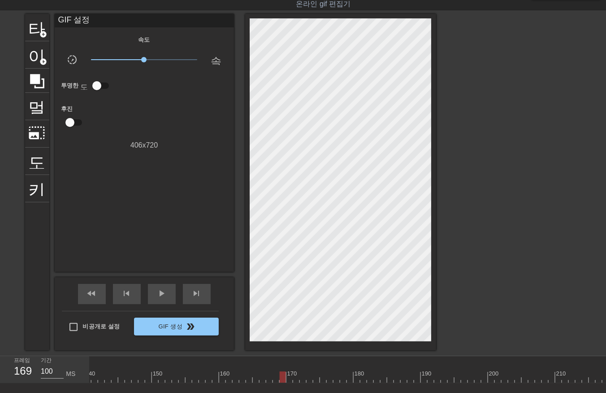
drag, startPoint x: 288, startPoint y: 376, endPoint x: 294, endPoint y: 381, distance: 8.3
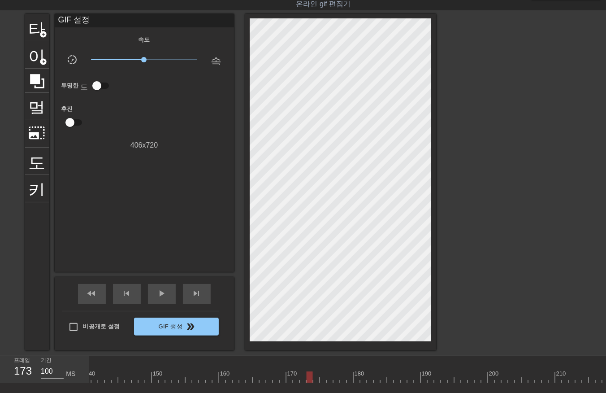
drag, startPoint x: 315, startPoint y: 376, endPoint x: 323, endPoint y: 382, distance: 9.7
drag, startPoint x: 322, startPoint y: 375, endPoint x: 325, endPoint y: 382, distance: 8.0
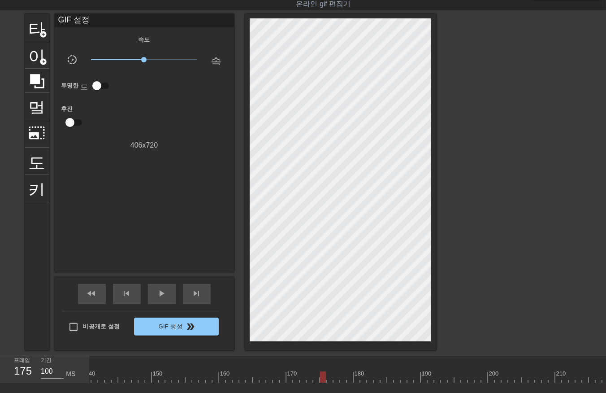
drag, startPoint x: 348, startPoint y: 375, endPoint x: 345, endPoint y: 380, distance: 5.8
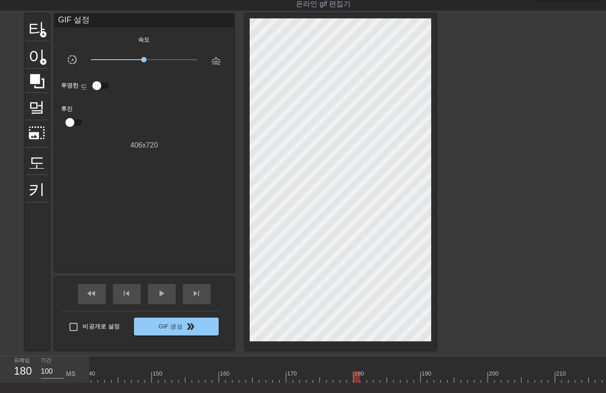
drag, startPoint x: 355, startPoint y: 376, endPoint x: 359, endPoint y: 382, distance: 7.4
drag, startPoint x: 363, startPoint y: 375, endPoint x: 365, endPoint y: 382, distance: 7.3
click at [365, 382] on div "10 20 30 40 50 60 70 80 90 100 110 120 130 140 150 160" at bounding box center [348, 369] width 516 height 27
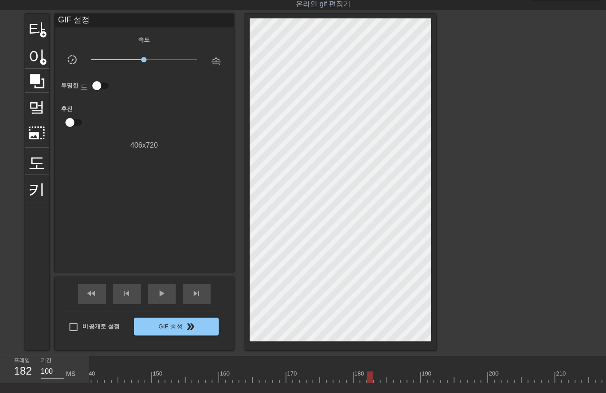
drag, startPoint x: 374, startPoint y: 376, endPoint x: 376, endPoint y: 381, distance: 6.0
drag, startPoint x: 382, startPoint y: 376, endPoint x: 388, endPoint y: 382, distance: 8.9
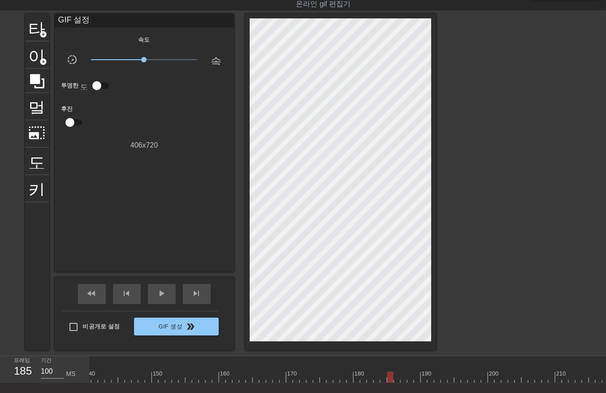
drag, startPoint x: 394, startPoint y: 377, endPoint x: 396, endPoint y: 382, distance: 4.7
drag, startPoint x: 407, startPoint y: 376, endPoint x: 411, endPoint y: 381, distance: 6.7
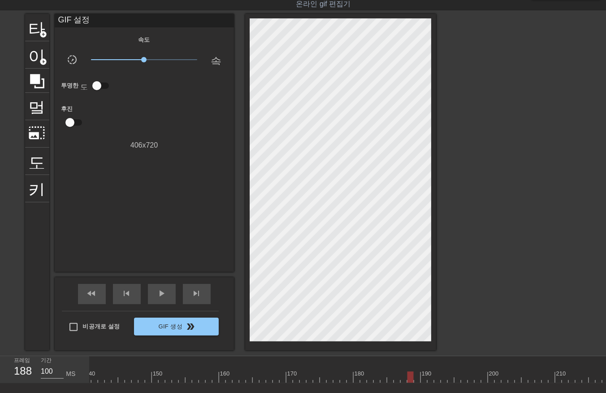
drag, startPoint x: 413, startPoint y: 374, endPoint x: 415, endPoint y: 382, distance: 7.7
click at [414, 381] on div at bounding box center [410, 376] width 6 height 11
drag, startPoint x: 422, startPoint y: 376, endPoint x: 423, endPoint y: 383, distance: 6.8
click at [422, 382] on div "10 20 30 40 50 60 70 80 90 100 110 120 130 140 150 160" at bounding box center [348, 369] width 516 height 27
drag, startPoint x: 429, startPoint y: 376, endPoint x: 428, endPoint y: 383, distance: 6.7
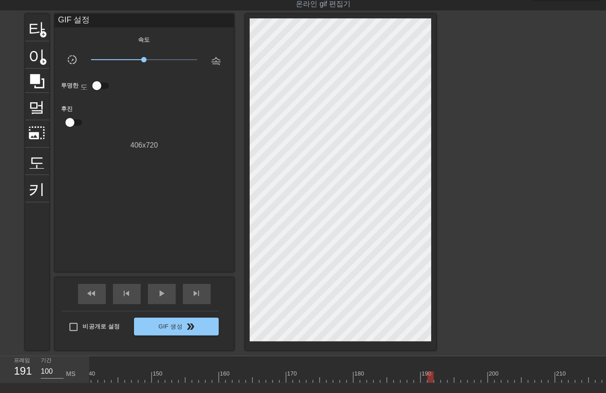
drag, startPoint x: 433, startPoint y: 376, endPoint x: 441, endPoint y: 383, distance: 11.1
drag, startPoint x: 443, startPoint y: 375, endPoint x: 442, endPoint y: 381, distance: 6.3
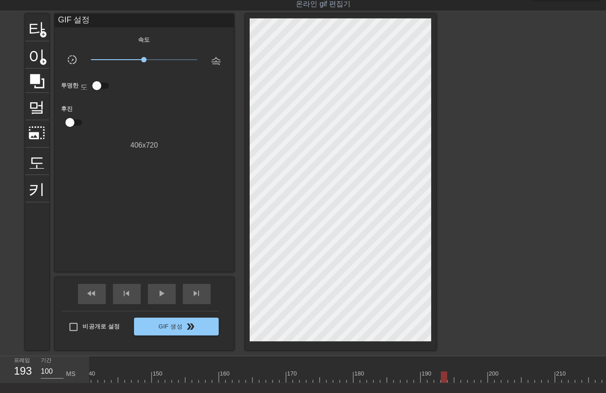
drag, startPoint x: 456, startPoint y: 375, endPoint x: 456, endPoint y: 383, distance: 8.1
drag, startPoint x: 463, startPoint y: 375, endPoint x: 465, endPoint y: 383, distance: 7.7
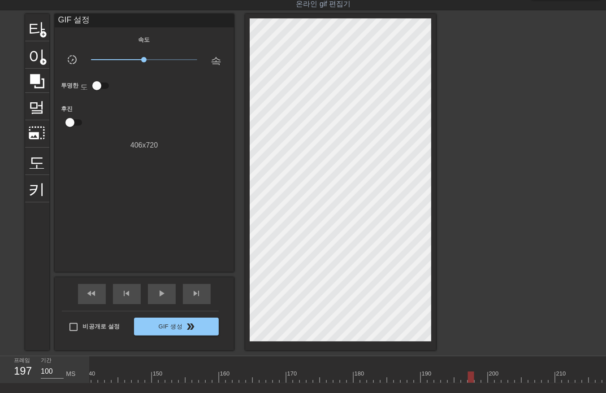
drag, startPoint x: 471, startPoint y: 375, endPoint x: 475, endPoint y: 381, distance: 7.8
drag, startPoint x: 478, startPoint y: 377, endPoint x: 480, endPoint y: 383, distance: 6.1
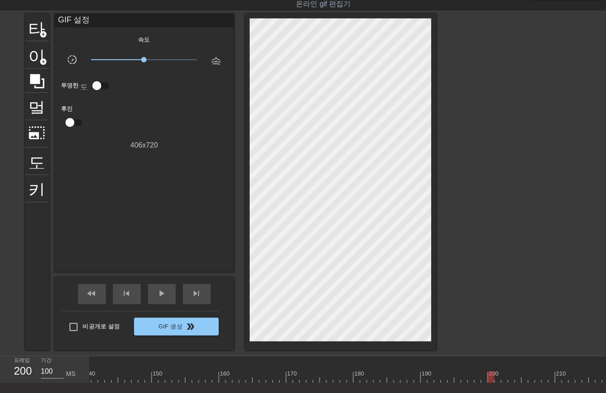
drag, startPoint x: 496, startPoint y: 377, endPoint x: 500, endPoint y: 384, distance: 7.5
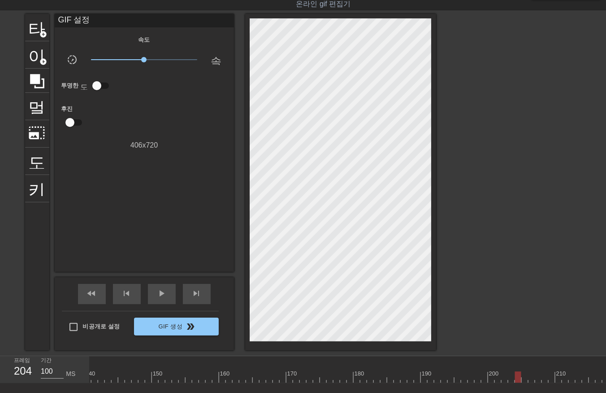
drag, startPoint x: 289, startPoint y: 378, endPoint x: 48, endPoint y: 340, distance: 244.1
click at [16, 348] on div "menu_book 튜토리얼을 찾아보세요! Gifntext.com 온라인 gif 편집기 피드백/제안 보내기 타이틀 add_circle 이미지 a…" at bounding box center [303, 211] width 606 height 467
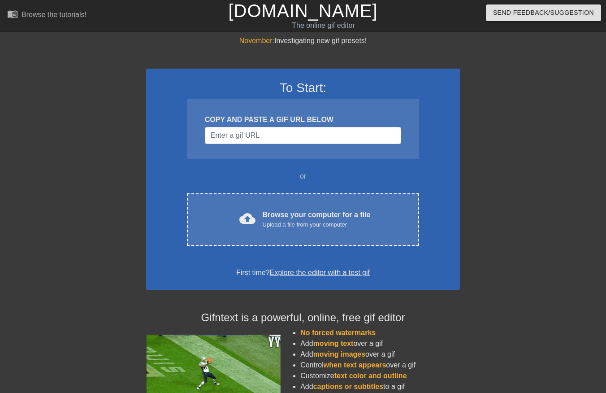
scroll to position [22, 0]
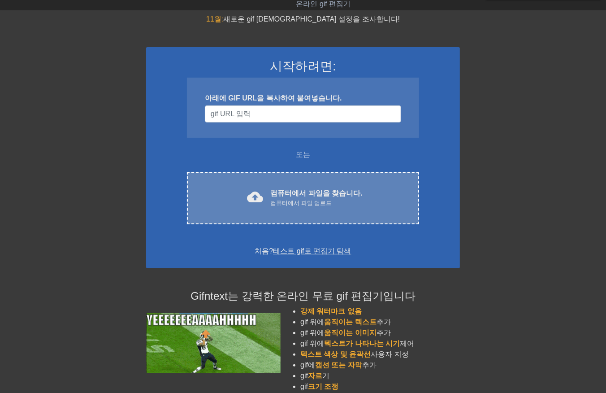
click at [300, 200] on div "컴퓨터에서 파일 업로드" at bounding box center [316, 203] width 92 height 9
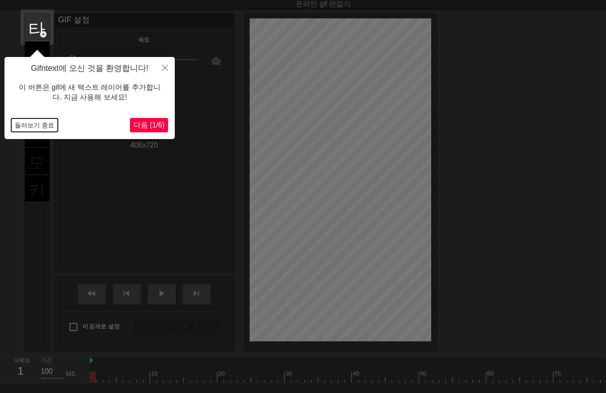
click at [43, 125] on button "둘러보기 종료" at bounding box center [34, 124] width 47 height 13
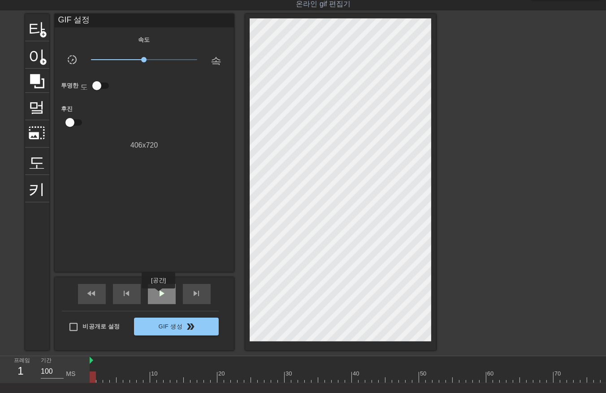
click at [158, 294] on span "play_arrow" at bounding box center [161, 293] width 11 height 11
click at [96, 377] on div at bounding box center [503, 376] width 827 height 11
drag, startPoint x: 92, startPoint y: 377, endPoint x: 90, endPoint y: 395, distance: 18.0
click at [91, 381] on div at bounding box center [503, 376] width 827 height 11
drag, startPoint x: 90, startPoint y: 376, endPoint x: 266, endPoint y: 398, distance: 177.0
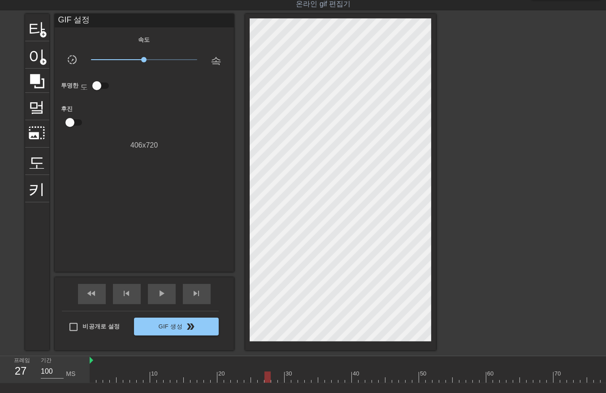
click at [266, 392] on html "menu_book 튜토리얼을 찾아보세요! Gifntext.com 온라인 gif 편집기 피드백/제안 보내기 타이틀 add_circle 이미지 a…" at bounding box center [303, 211] width 606 height 467
click at [271, 378] on div at bounding box center [503, 376] width 827 height 11
click at [272, 376] on div at bounding box center [503, 376] width 827 height 11
click at [265, 376] on div at bounding box center [503, 376] width 827 height 11
click at [92, 378] on div at bounding box center [503, 376] width 827 height 11
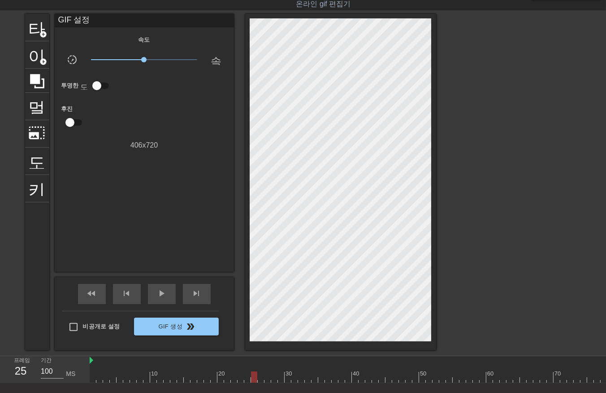
click at [253, 375] on div at bounding box center [503, 376] width 827 height 11
click at [258, 377] on div at bounding box center [503, 376] width 827 height 11
click at [267, 377] on div at bounding box center [503, 376] width 827 height 11
click at [274, 376] on div at bounding box center [503, 376] width 827 height 11
click at [266, 378] on div at bounding box center [503, 376] width 827 height 11
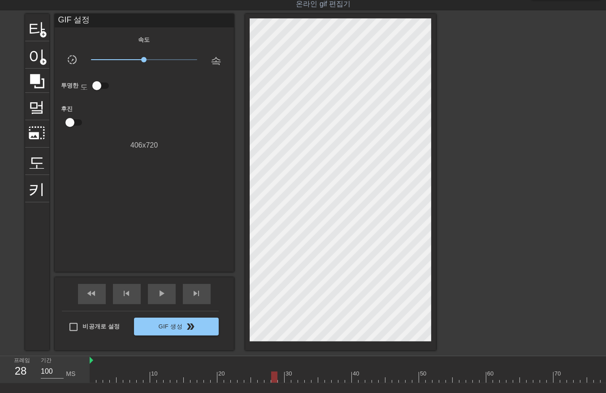
click at [273, 379] on div at bounding box center [503, 376] width 827 height 11
click at [110, 373] on div at bounding box center [503, 376] width 827 height 11
click at [93, 379] on div at bounding box center [503, 376] width 827 height 11
drag, startPoint x: 99, startPoint y: 376, endPoint x: 100, endPoint y: 384, distance: 7.7
click at [99, 378] on div at bounding box center [503, 376] width 827 height 11
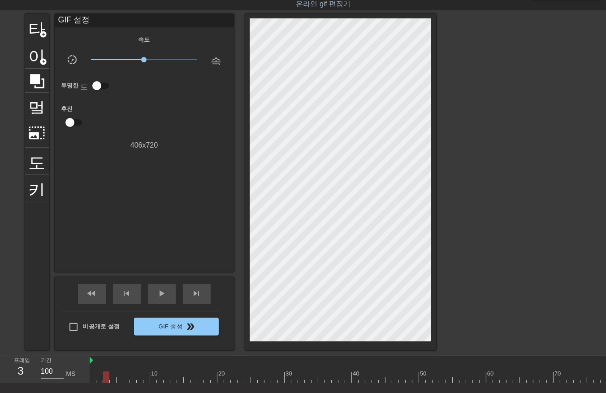
drag, startPoint x: 104, startPoint y: 374, endPoint x: 108, endPoint y: 380, distance: 7.4
click at [105, 377] on div at bounding box center [503, 376] width 827 height 11
click at [111, 378] on div at bounding box center [503, 376] width 827 height 11
drag, startPoint x: 118, startPoint y: 376, endPoint x: 119, endPoint y: 381, distance: 4.5
click at [119, 380] on div at bounding box center [503, 376] width 827 height 11
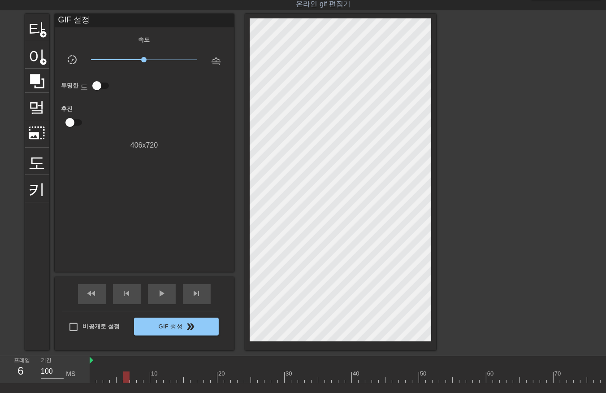
click at [125, 379] on div at bounding box center [503, 376] width 827 height 11
drag, startPoint x: 132, startPoint y: 377, endPoint x: 138, endPoint y: 379, distance: 5.7
click at [133, 378] on div at bounding box center [503, 376] width 827 height 11
click at [137, 378] on div at bounding box center [503, 376] width 827 height 11
drag, startPoint x: 146, startPoint y: 376, endPoint x: 145, endPoint y: 381, distance: 5.4
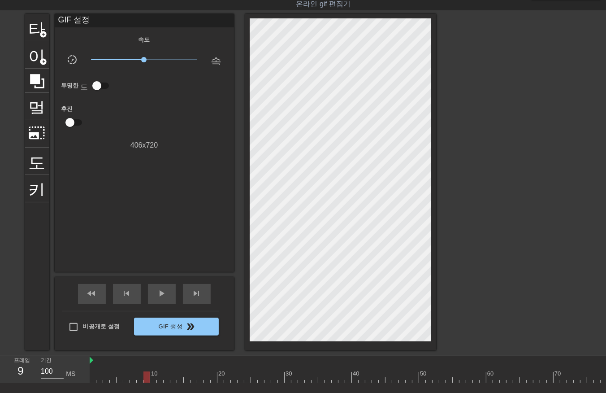
click at [145, 380] on div at bounding box center [503, 376] width 827 height 11
drag, startPoint x: 151, startPoint y: 377, endPoint x: 157, endPoint y: 383, distance: 8.6
click at [151, 379] on div at bounding box center [503, 376] width 827 height 11
click at [158, 379] on div at bounding box center [503, 376] width 827 height 11
drag, startPoint x: 164, startPoint y: 376, endPoint x: 172, endPoint y: 382, distance: 10.0
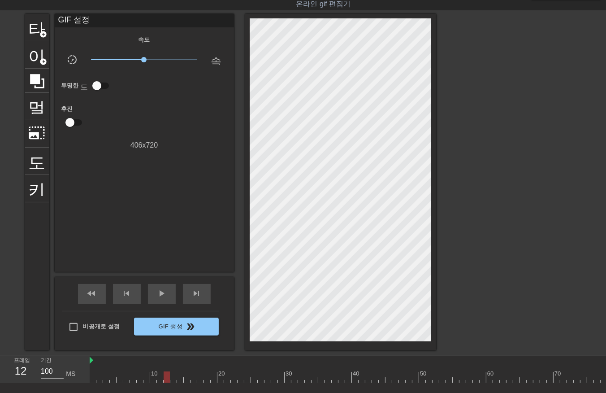
click at [165, 379] on div at bounding box center [503, 376] width 827 height 11
click at [171, 378] on div at bounding box center [503, 376] width 827 height 11
click at [177, 377] on div at bounding box center [503, 376] width 827 height 11
drag, startPoint x: 184, startPoint y: 378, endPoint x: 188, endPoint y: 385, distance: 7.5
click at [186, 383] on div "10 20 30 40 50 60 70 80 90 100 110 120" at bounding box center [348, 369] width 516 height 27
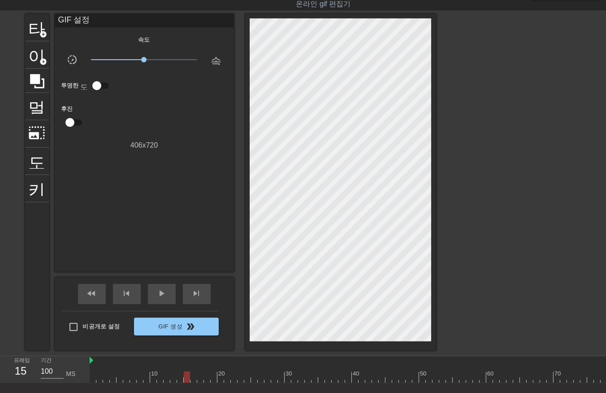
drag, startPoint x: 190, startPoint y: 377, endPoint x: 196, endPoint y: 381, distance: 7.7
click at [191, 379] on div at bounding box center [503, 376] width 827 height 11
drag, startPoint x: 197, startPoint y: 377, endPoint x: 204, endPoint y: 388, distance: 12.3
click at [198, 380] on div at bounding box center [503, 376] width 827 height 11
click at [205, 376] on div at bounding box center [503, 376] width 827 height 11
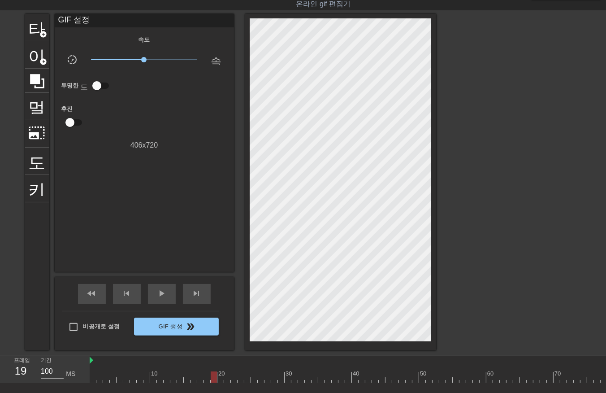
drag, startPoint x: 211, startPoint y: 375, endPoint x: 219, endPoint y: 384, distance: 11.4
click at [212, 378] on div at bounding box center [503, 376] width 827 height 11
drag, startPoint x: 220, startPoint y: 376, endPoint x: 223, endPoint y: 381, distance: 6.6
click at [221, 379] on div at bounding box center [503, 376] width 827 height 11
drag, startPoint x: 225, startPoint y: 377, endPoint x: 231, endPoint y: 383, distance: 7.9
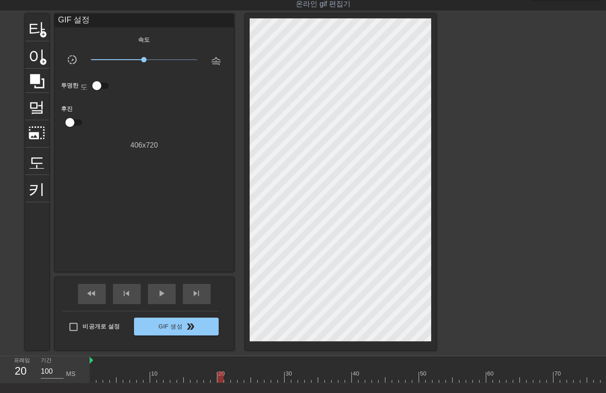
click at [229, 382] on div "10 20 30 40 50 60 70 80 90 100 110 120" at bounding box center [503, 369] width 827 height 27
drag, startPoint x: 232, startPoint y: 377, endPoint x: 236, endPoint y: 382, distance: 6.1
click at [232, 379] on div at bounding box center [503, 376] width 827 height 11
drag, startPoint x: 238, startPoint y: 376, endPoint x: 241, endPoint y: 381, distance: 6.2
click at [240, 380] on div at bounding box center [503, 376] width 827 height 11
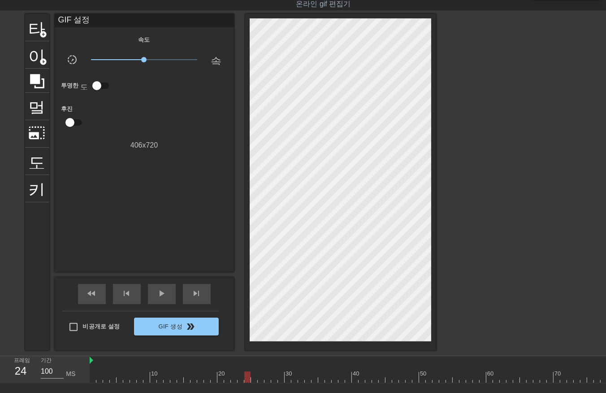
drag, startPoint x: 246, startPoint y: 376, endPoint x: 250, endPoint y: 381, distance: 6.4
click at [246, 380] on div at bounding box center [503, 376] width 827 height 11
click at [252, 379] on div at bounding box center [503, 376] width 827 height 11
drag, startPoint x: 259, startPoint y: 376, endPoint x: 261, endPoint y: 382, distance: 6.5
click at [259, 379] on div at bounding box center [503, 376] width 827 height 11
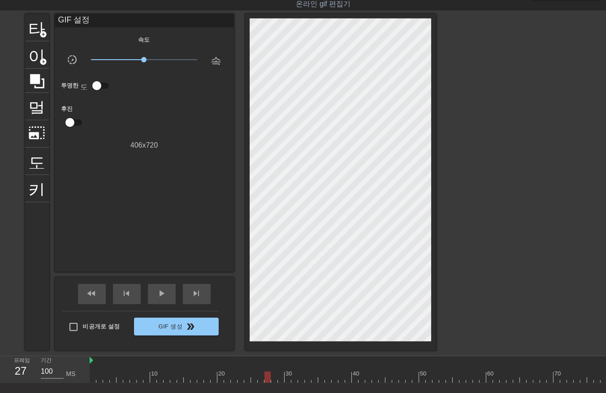
drag, startPoint x: 265, startPoint y: 378, endPoint x: 264, endPoint y: 383, distance: 5.0
click at [265, 379] on div at bounding box center [503, 376] width 827 height 11
click at [271, 375] on div at bounding box center [503, 376] width 827 height 11
click at [274, 376] on div at bounding box center [503, 376] width 827 height 11
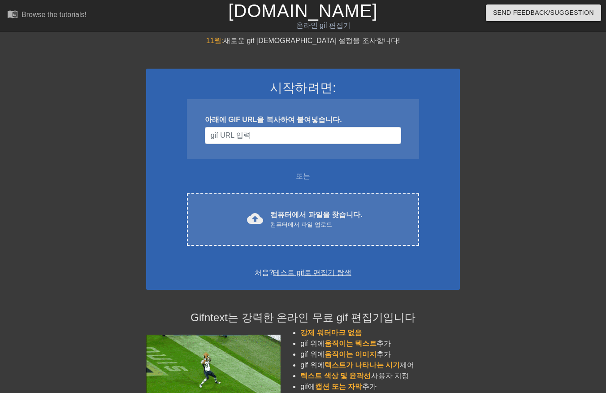
scroll to position [22, 0]
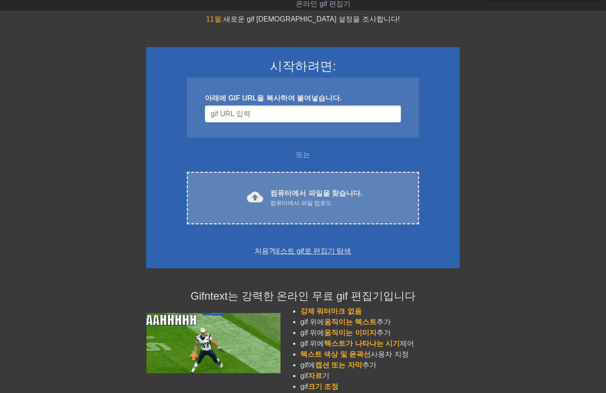
click at [269, 195] on div "cloud_upload 컴퓨터에서 파일을 찾습니다. 컴퓨터에서 파일 업로드" at bounding box center [303, 198] width 194 height 20
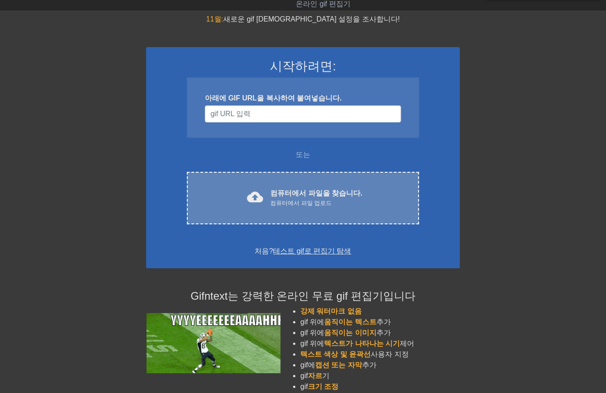
scroll to position [0, 0]
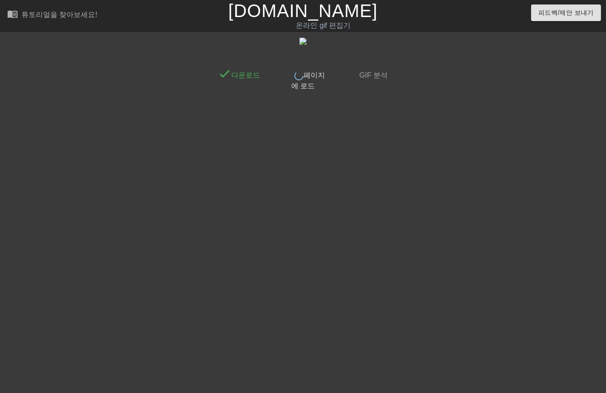
click at [452, 184] on div at bounding box center [470, 169] width 134 height 269
click at [163, 203] on div at bounding box center [136, 169] width 134 height 269
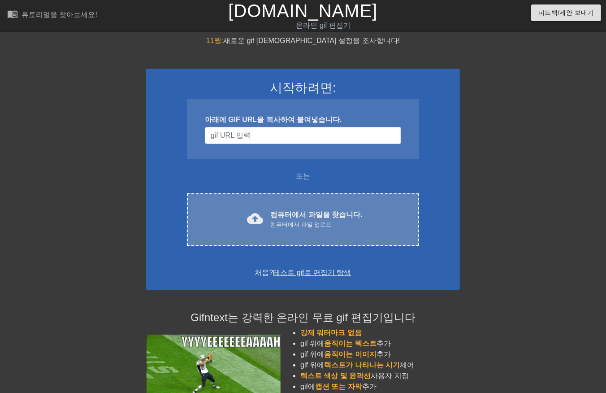
click at [324, 220] on div "컴퓨터에서 파일 업로드" at bounding box center [316, 224] width 92 height 9
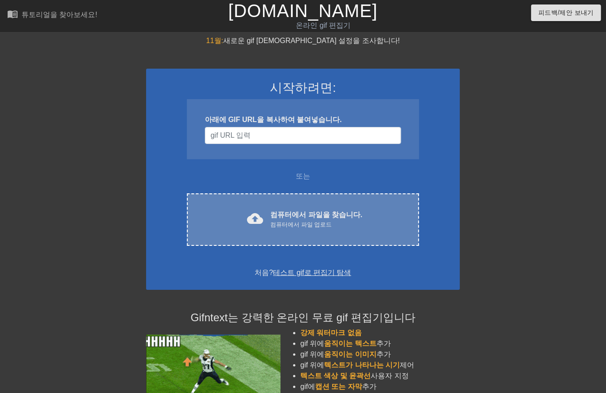
click at [334, 229] on div "cloud_upload 컴퓨터에서 파일을 찾습니다. 컴퓨터에서 파일 업로드 Choose files" at bounding box center [303, 219] width 232 height 52
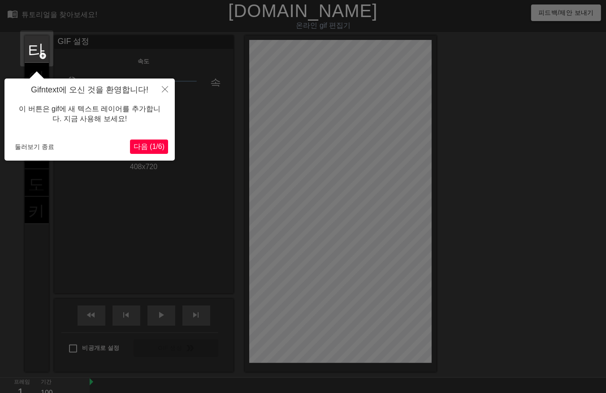
scroll to position [22, 0]
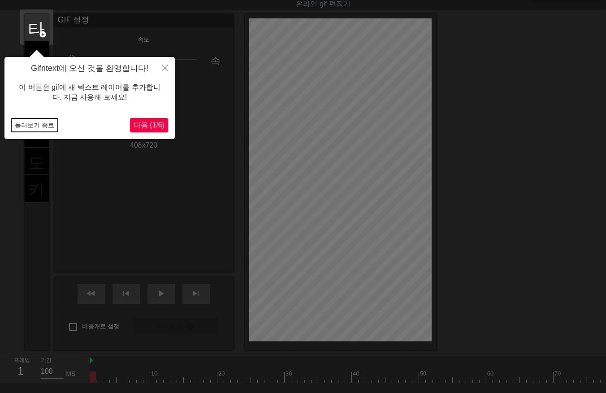
click at [30, 127] on button "둘러보기 종료" at bounding box center [34, 124] width 47 height 13
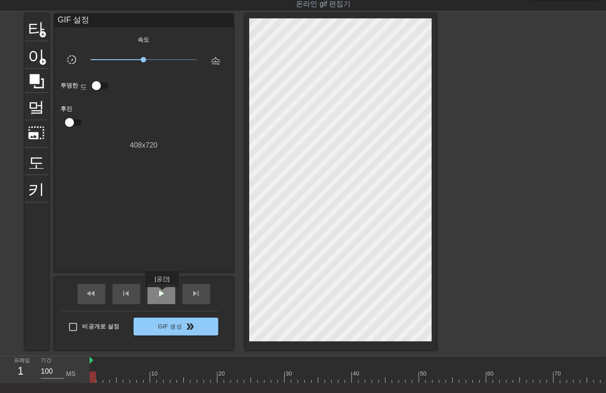
click at [162, 293] on span "play_arrow" at bounding box center [161, 293] width 11 height 11
click at [157, 295] on span "일시 중지" at bounding box center [161, 293] width 11 height 11
click at [94, 377] on div at bounding box center [466, 376] width 753 height 11
click at [99, 378] on div at bounding box center [466, 376] width 753 height 11
click at [91, 377] on div at bounding box center [466, 376] width 753 height 11
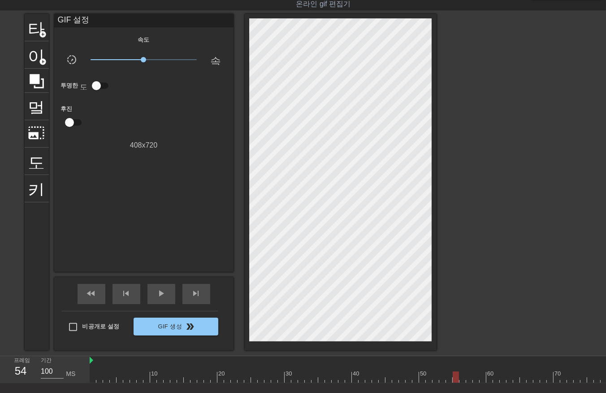
drag, startPoint x: 91, startPoint y: 377, endPoint x: 450, endPoint y: 381, distance: 359.0
click at [455, 381] on div at bounding box center [456, 376] width 6 height 11
click at [454, 377] on div at bounding box center [466, 376] width 753 height 11
click at [462, 378] on div at bounding box center [466, 376] width 753 height 11
click at [94, 379] on div at bounding box center [466, 376] width 753 height 11
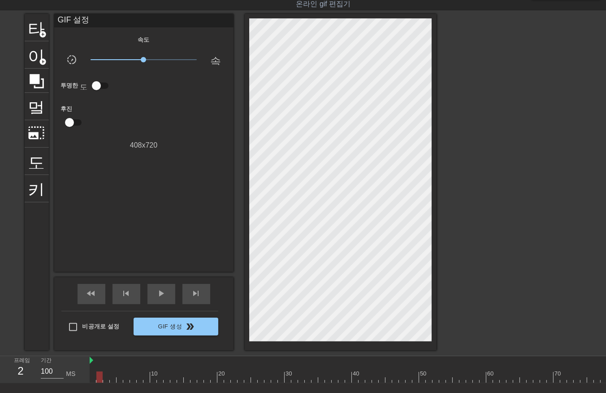
click at [99, 377] on div at bounding box center [466, 376] width 753 height 11
click at [105, 377] on div at bounding box center [466, 376] width 753 height 11
drag, startPoint x: 112, startPoint y: 376, endPoint x: 112, endPoint y: 382, distance: 6.3
click at [112, 378] on div at bounding box center [466, 376] width 753 height 11
click at [119, 379] on div at bounding box center [466, 376] width 753 height 11
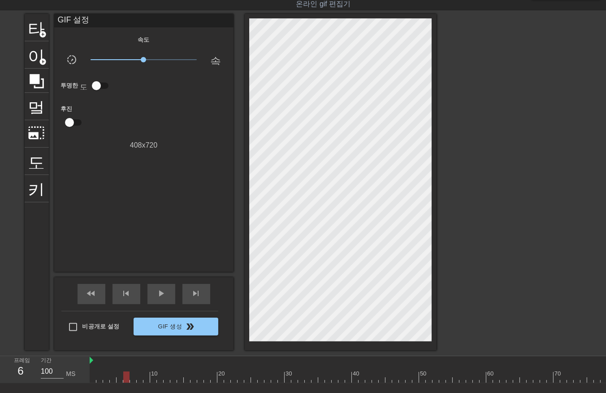
click at [126, 377] on div at bounding box center [466, 376] width 753 height 11
click at [131, 378] on div at bounding box center [466, 376] width 753 height 11
drag, startPoint x: 138, startPoint y: 376, endPoint x: 144, endPoint y: 382, distance: 8.2
click at [138, 377] on div at bounding box center [466, 376] width 753 height 11
drag, startPoint x: 147, startPoint y: 375, endPoint x: 145, endPoint y: 382, distance: 6.9
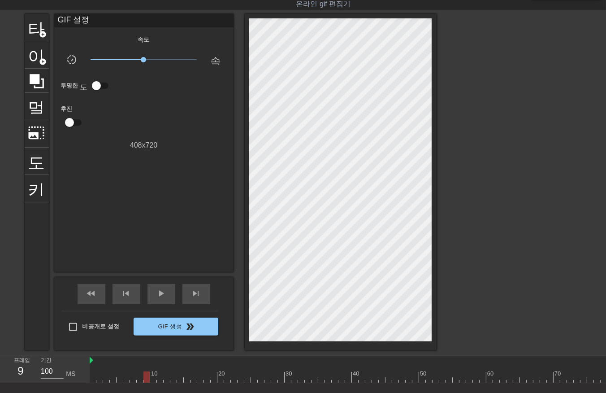
click at [145, 381] on div at bounding box center [466, 376] width 753 height 11
click at [152, 378] on div at bounding box center [466, 376] width 753 height 11
click at [159, 380] on div at bounding box center [466, 376] width 753 height 11
drag, startPoint x: 167, startPoint y: 377, endPoint x: 166, endPoint y: 384, distance: 7.2
click at [166, 380] on div at bounding box center [466, 376] width 753 height 11
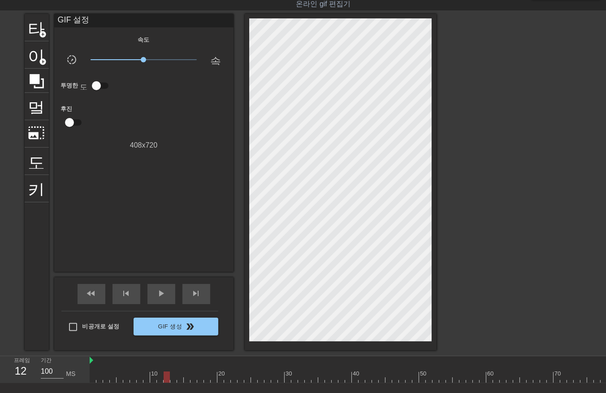
drag, startPoint x: 173, startPoint y: 376, endPoint x: 173, endPoint y: 385, distance: 9.0
click at [173, 381] on div at bounding box center [466, 376] width 753 height 11
drag, startPoint x: 178, startPoint y: 376, endPoint x: 180, endPoint y: 382, distance: 7.0
click at [179, 381] on div at bounding box center [466, 376] width 753 height 11
drag, startPoint x: 187, startPoint y: 377, endPoint x: 186, endPoint y: 383, distance: 6.3
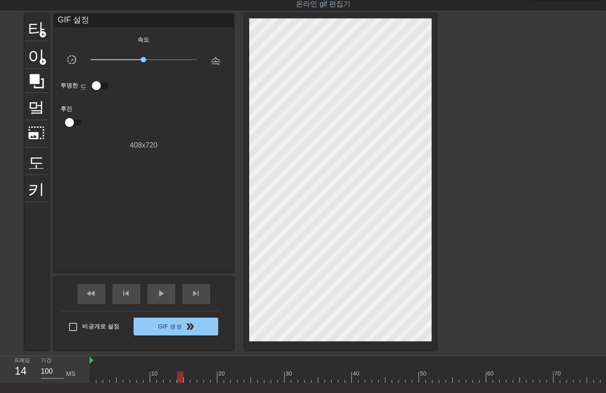
click at [187, 383] on div "10 20 30 40 50 60 70 80 90 100 110" at bounding box center [348, 369] width 516 height 27
drag, startPoint x: 192, startPoint y: 376, endPoint x: 189, endPoint y: 385, distance: 9.5
click at [191, 380] on div at bounding box center [466, 376] width 753 height 11
drag, startPoint x: 199, startPoint y: 377, endPoint x: 199, endPoint y: 383, distance: 5.8
click at [200, 381] on div at bounding box center [466, 376] width 753 height 11
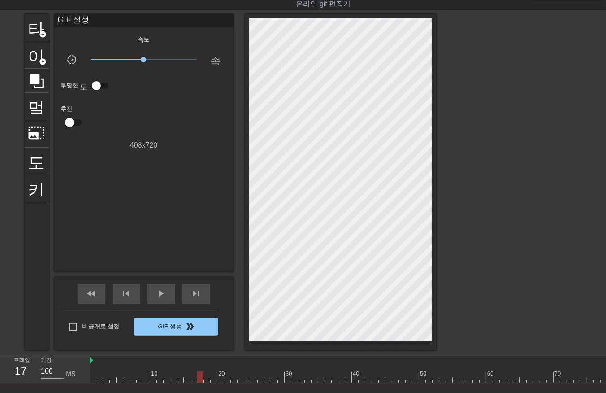
drag, startPoint x: 207, startPoint y: 375, endPoint x: 206, endPoint y: 380, distance: 5.0
click at [207, 377] on div at bounding box center [466, 376] width 753 height 11
drag, startPoint x: 213, startPoint y: 377, endPoint x: 214, endPoint y: 385, distance: 7.6
click at [214, 383] on div "10 20 30 40 50 60 70 80 90 100 110" at bounding box center [348, 369] width 516 height 27
click at [221, 380] on div at bounding box center [466, 376] width 753 height 11
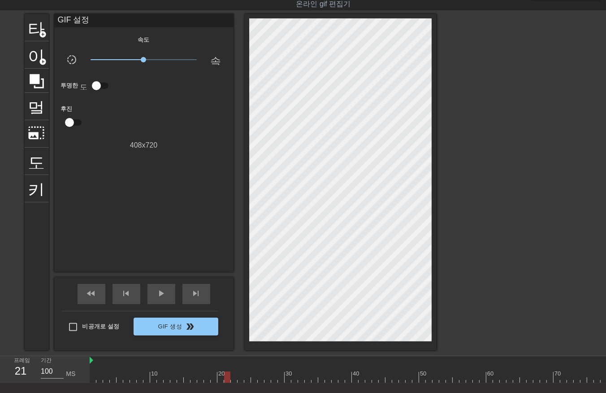
click at [226, 379] on div at bounding box center [466, 376] width 753 height 11
drag, startPoint x: 233, startPoint y: 377, endPoint x: 235, endPoint y: 383, distance: 6.1
click at [235, 381] on div at bounding box center [466, 376] width 753 height 11
drag, startPoint x: 239, startPoint y: 375, endPoint x: 240, endPoint y: 383, distance: 8.5
click at [239, 376] on div at bounding box center [466, 376] width 753 height 11
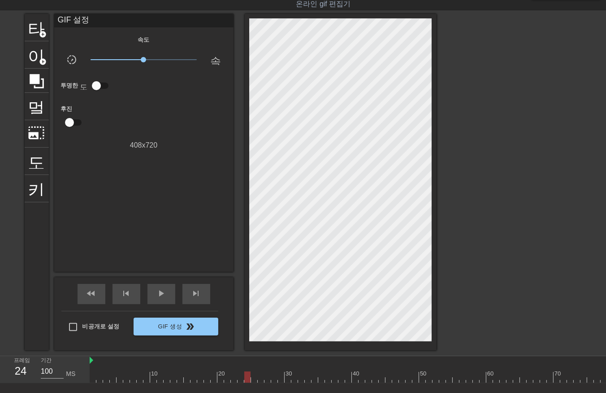
drag, startPoint x: 247, startPoint y: 375, endPoint x: 244, endPoint y: 383, distance: 8.5
click at [246, 379] on div at bounding box center [466, 376] width 753 height 11
drag, startPoint x: 255, startPoint y: 375, endPoint x: 254, endPoint y: 381, distance: 5.8
click at [254, 380] on div at bounding box center [466, 376] width 753 height 11
drag, startPoint x: 261, startPoint y: 377, endPoint x: 259, endPoint y: 382, distance: 5.2
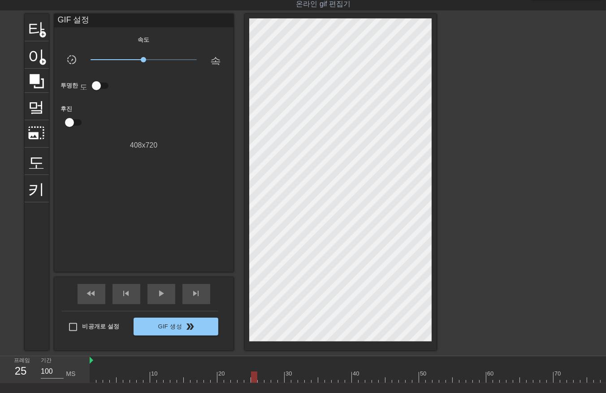
click at [260, 379] on div at bounding box center [466, 376] width 753 height 11
click at [268, 380] on div at bounding box center [466, 376] width 753 height 11
click at [272, 379] on div at bounding box center [466, 376] width 753 height 11
drag, startPoint x: 279, startPoint y: 375, endPoint x: 279, endPoint y: 383, distance: 7.6
click at [280, 382] on div "10 20 30 40 50 60 70 80 90 100 110" at bounding box center [348, 369] width 516 height 27
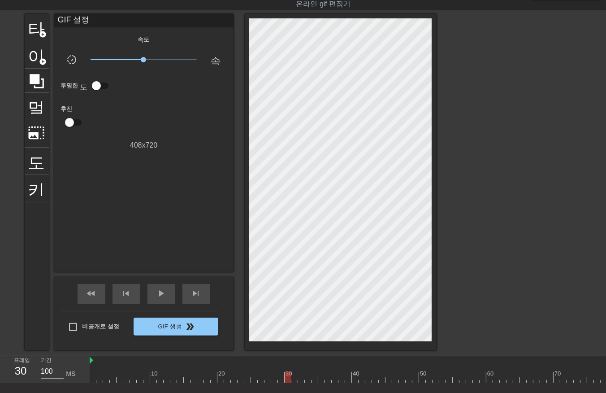
drag, startPoint x: 289, startPoint y: 377, endPoint x: 288, endPoint y: 385, distance: 7.7
click at [288, 383] on div "10 20 30 40 50 60 70 80 90 100 110" at bounding box center [348, 369] width 516 height 27
click at [294, 379] on div at bounding box center [466, 376] width 753 height 11
click at [301, 379] on div at bounding box center [466, 376] width 753 height 11
click at [308, 379] on div at bounding box center [466, 376] width 753 height 11
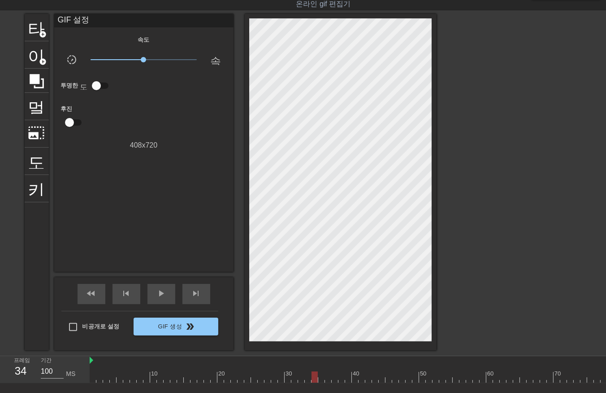
click at [314, 381] on div at bounding box center [466, 376] width 753 height 11
drag, startPoint x: 320, startPoint y: 375, endPoint x: 321, endPoint y: 382, distance: 6.7
click at [320, 379] on div at bounding box center [466, 376] width 753 height 11
click at [328, 379] on div at bounding box center [466, 376] width 753 height 11
drag, startPoint x: 335, startPoint y: 377, endPoint x: 334, endPoint y: 382, distance: 5.1
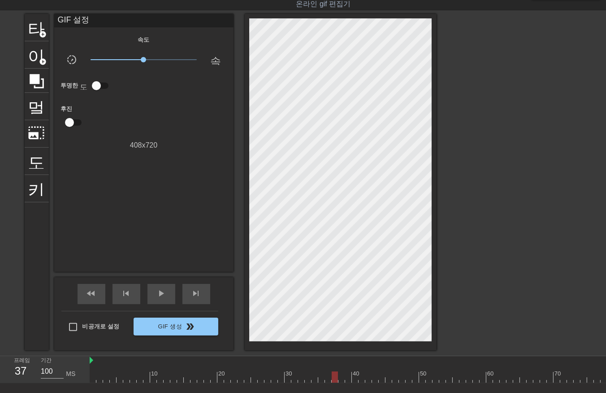
click at [335, 380] on div at bounding box center [466, 376] width 753 height 11
drag, startPoint x: 339, startPoint y: 376, endPoint x: 343, endPoint y: 381, distance: 6.4
click at [341, 380] on div at bounding box center [466, 376] width 753 height 11
click at [348, 377] on div at bounding box center [466, 376] width 753 height 11
drag, startPoint x: 352, startPoint y: 376, endPoint x: 354, endPoint y: 381, distance: 5.0
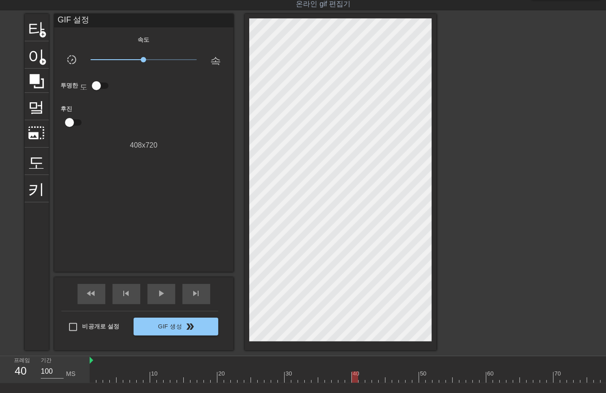
click at [352, 377] on div at bounding box center [466, 376] width 753 height 11
drag, startPoint x: 360, startPoint y: 378, endPoint x: 364, endPoint y: 382, distance: 6.0
click at [360, 378] on div at bounding box center [466, 376] width 753 height 11
click at [368, 377] on div at bounding box center [466, 376] width 753 height 11
drag, startPoint x: 376, startPoint y: 378, endPoint x: 376, endPoint y: 383, distance: 5.4
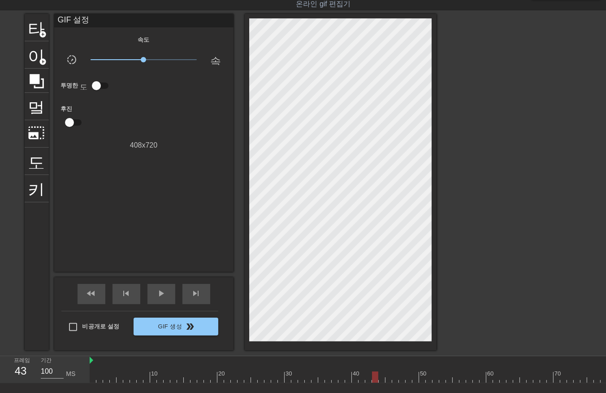
click at [375, 380] on div at bounding box center [466, 376] width 753 height 11
drag, startPoint x: 382, startPoint y: 376, endPoint x: 384, endPoint y: 382, distance: 7.0
click at [383, 381] on div at bounding box center [466, 376] width 753 height 11
click at [388, 379] on div at bounding box center [466, 376] width 753 height 11
drag, startPoint x: 397, startPoint y: 376, endPoint x: 397, endPoint y: 381, distance: 5.0
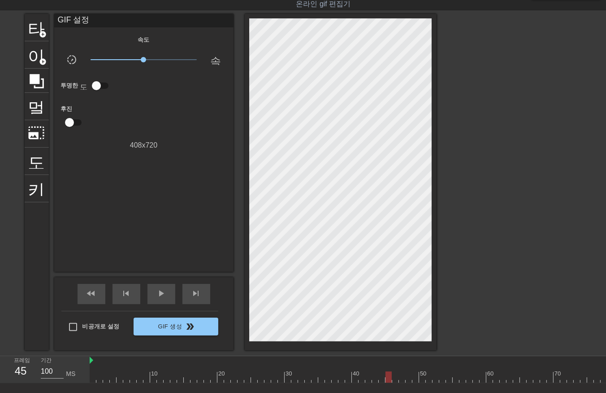
click at [397, 380] on div at bounding box center [466, 376] width 753 height 11
drag, startPoint x: 402, startPoint y: 376, endPoint x: 401, endPoint y: 381, distance: 4.6
click at [401, 379] on div at bounding box center [466, 376] width 753 height 11
click at [408, 379] on div at bounding box center [466, 376] width 753 height 11
drag, startPoint x: 415, startPoint y: 376, endPoint x: 415, endPoint y: 384, distance: 7.7
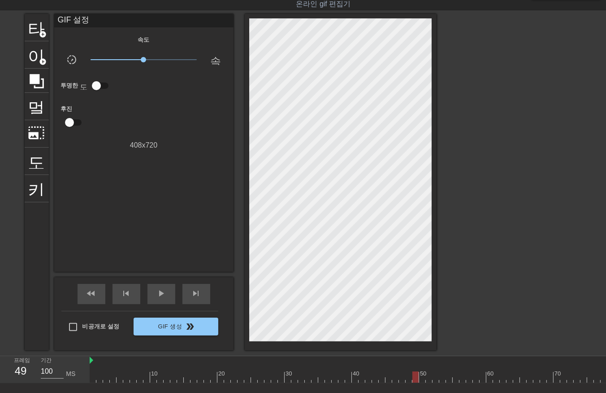
click at [415, 380] on div at bounding box center [466, 376] width 753 height 11
drag, startPoint x: 420, startPoint y: 377, endPoint x: 422, endPoint y: 386, distance: 9.6
click at [421, 380] on div at bounding box center [466, 376] width 753 height 11
drag, startPoint x: 427, startPoint y: 377, endPoint x: 428, endPoint y: 387, distance: 10.0
click at [428, 380] on div at bounding box center [466, 376] width 753 height 11
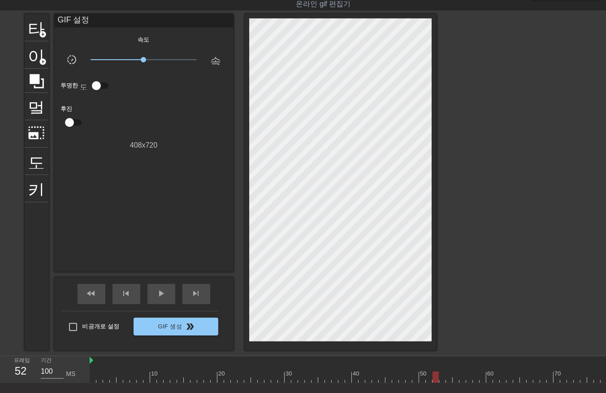
drag
click at [435, 379] on div at bounding box center [466, 376] width 753 height 11
click at [441, 378] on div at bounding box center [466, 376] width 753 height 11
click at [448, 381] on div at bounding box center [466, 376] width 753 height 11
click at [455, 376] on div at bounding box center [466, 376] width 753 height 11
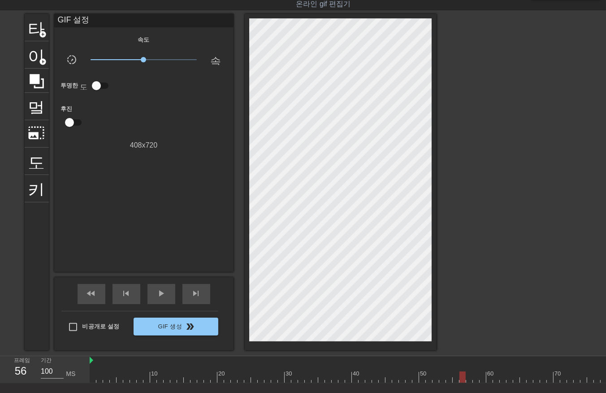
click at [461, 375] on div at bounding box center [466, 376] width 753 height 11
